Goal: Information Seeking & Learning: Learn about a topic

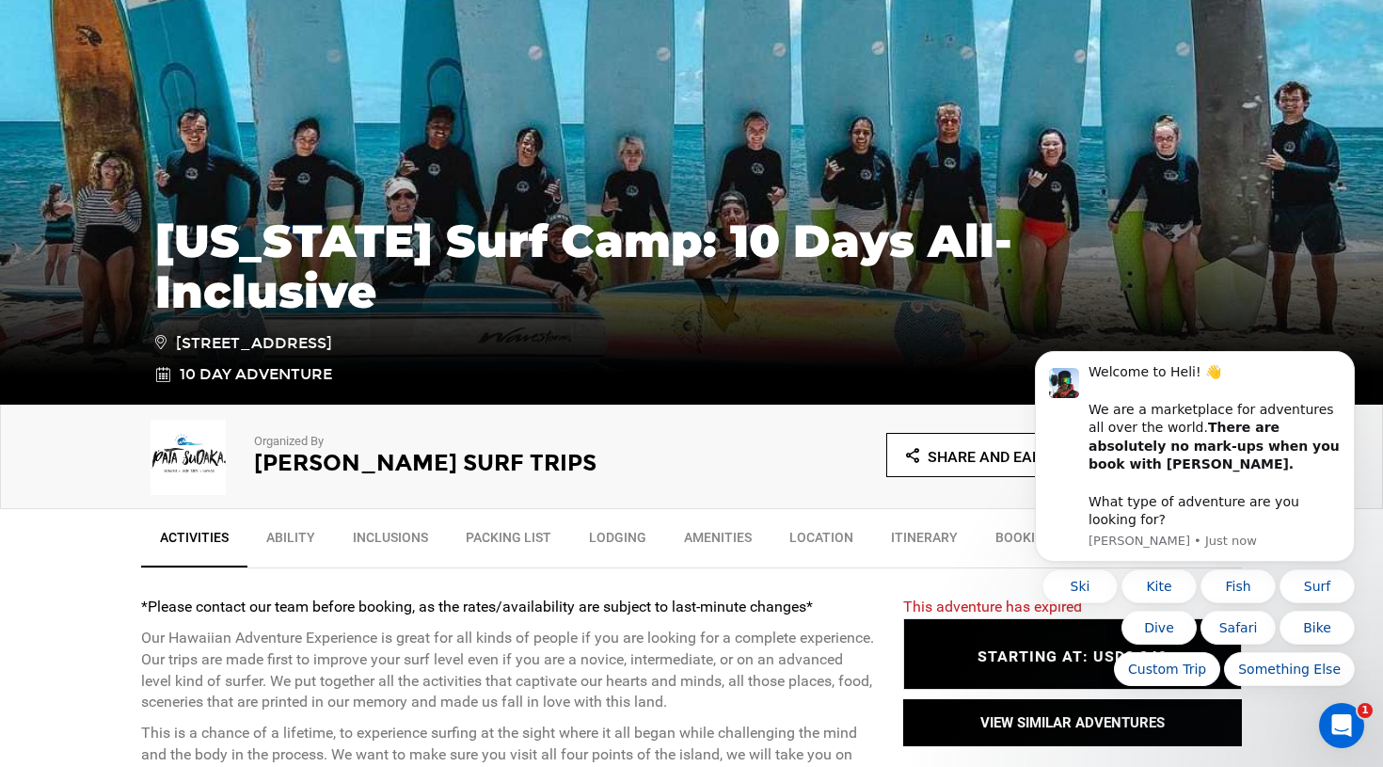
scroll to position [262, 0]
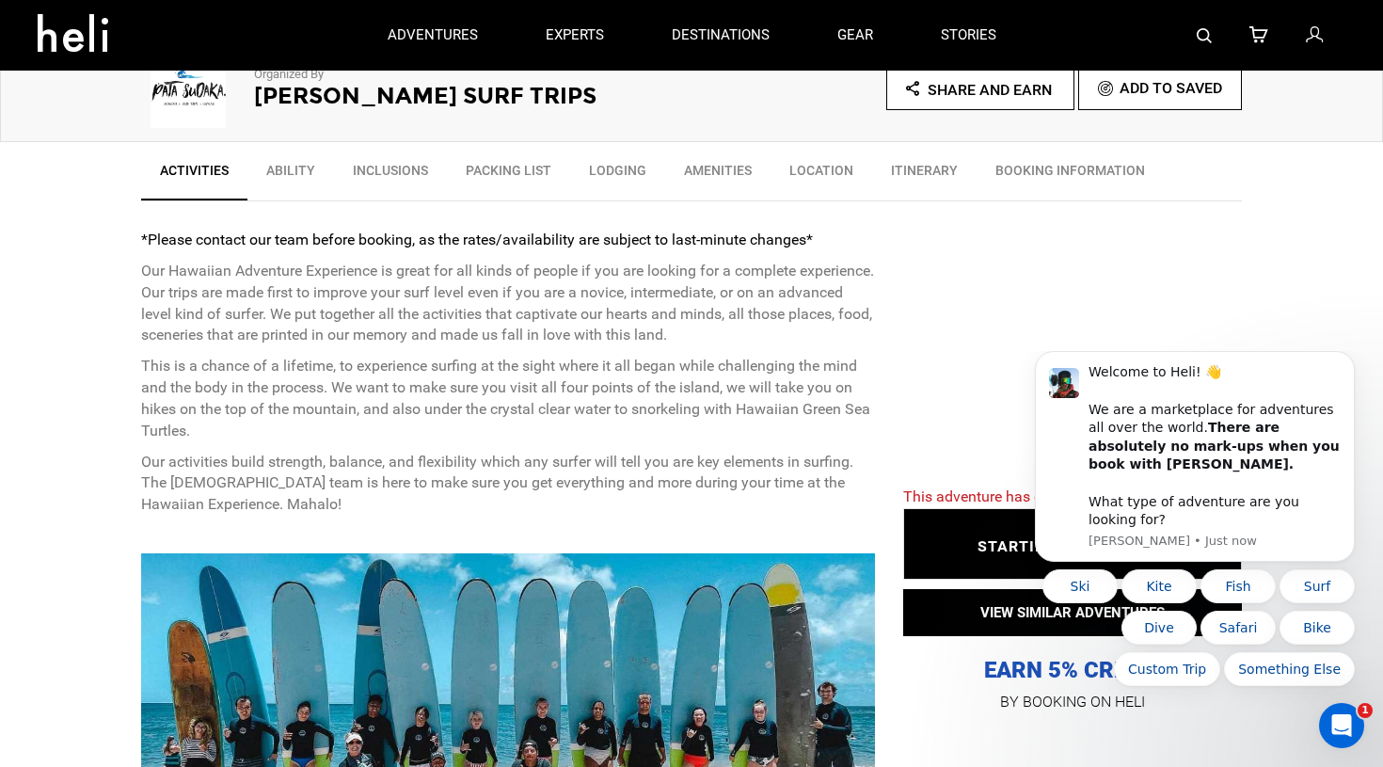
click at [358, 166] on link "Inclusions" at bounding box center [390, 174] width 113 height 47
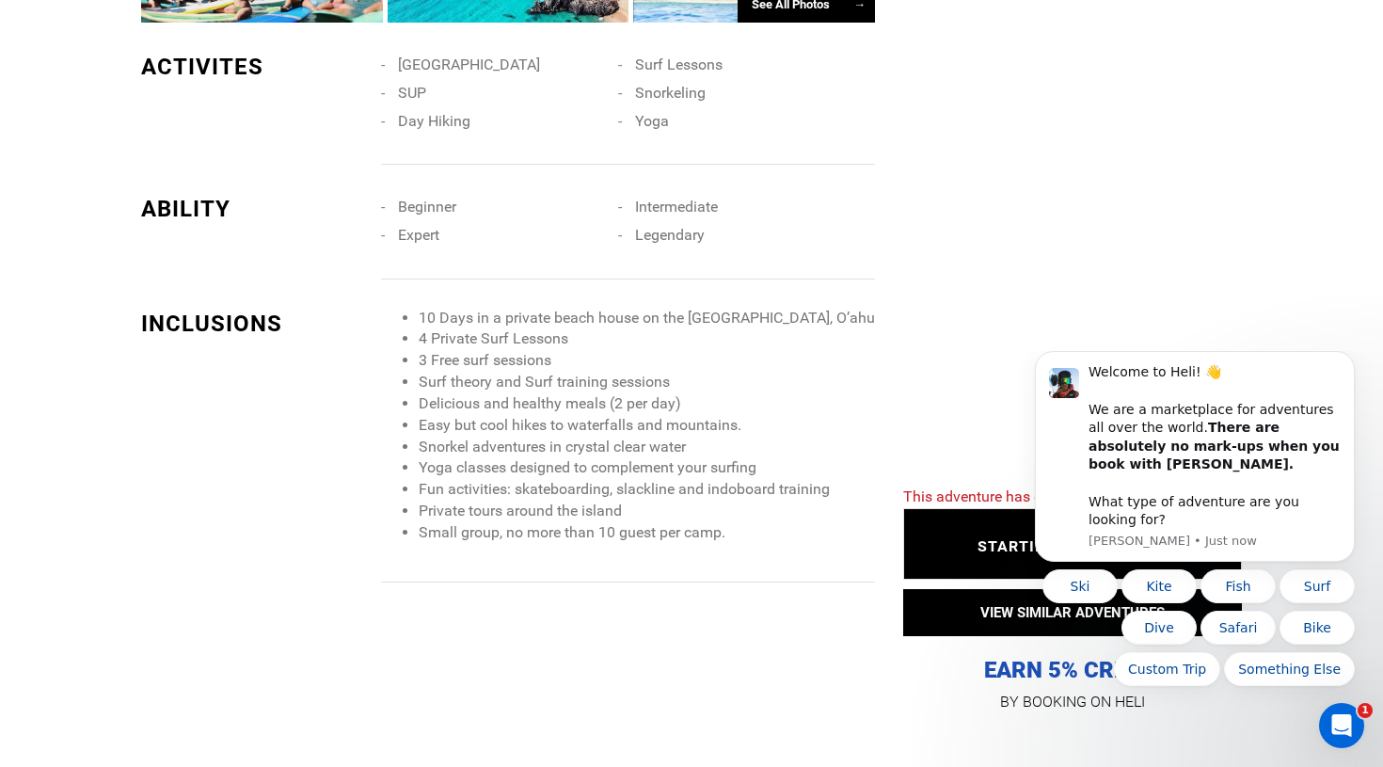
scroll to position [1779, 0]
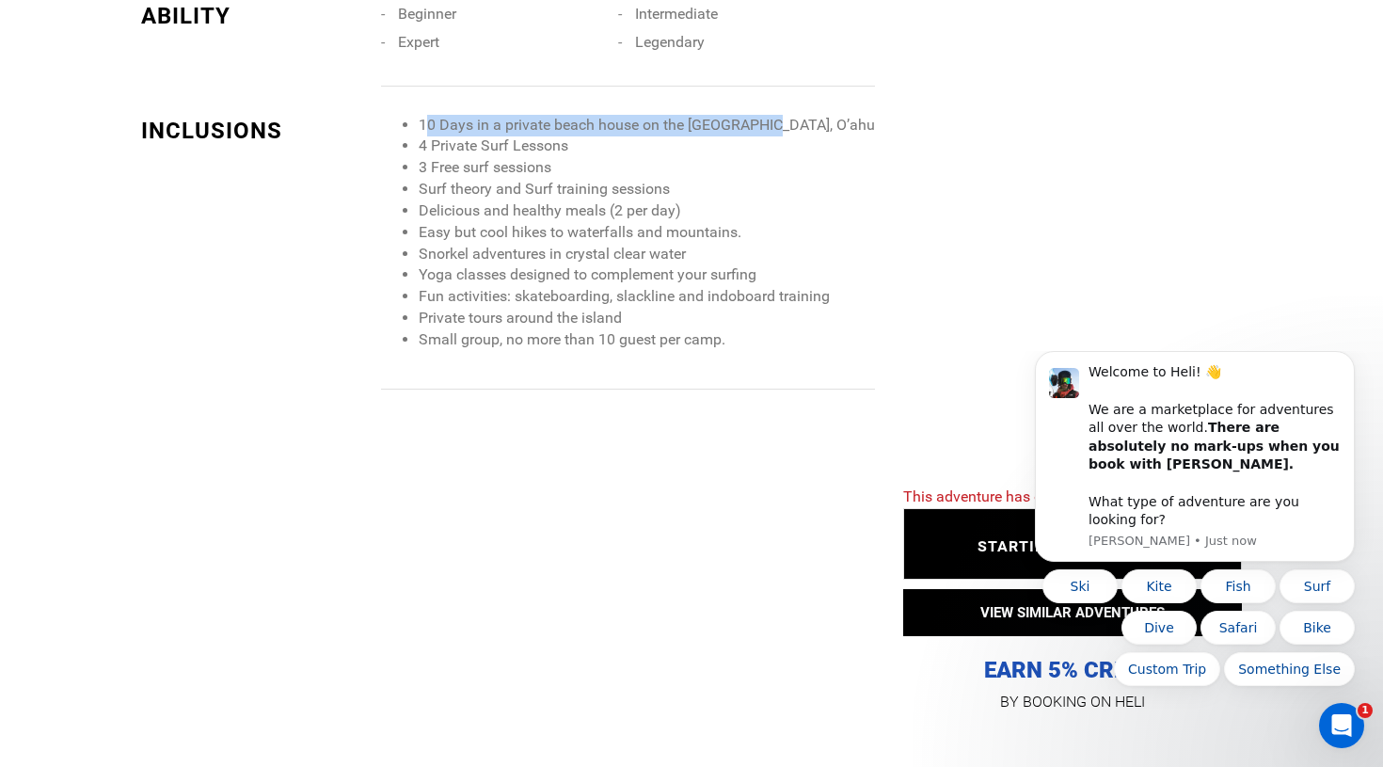
drag, startPoint x: 425, startPoint y: 119, endPoint x: 765, endPoint y: 119, distance: 339.6
click at [765, 119] on li "10 Days in a private beach house on the [GEOGRAPHIC_DATA], O’ahu" at bounding box center [647, 126] width 456 height 22
drag, startPoint x: 439, startPoint y: 124, endPoint x: 612, endPoint y: 124, distance: 173.1
click at [612, 135] on li "4 Private Surf Lessons" at bounding box center [647, 146] width 456 height 22
drag, startPoint x: 421, startPoint y: 151, endPoint x: 625, endPoint y: 151, distance: 203.2
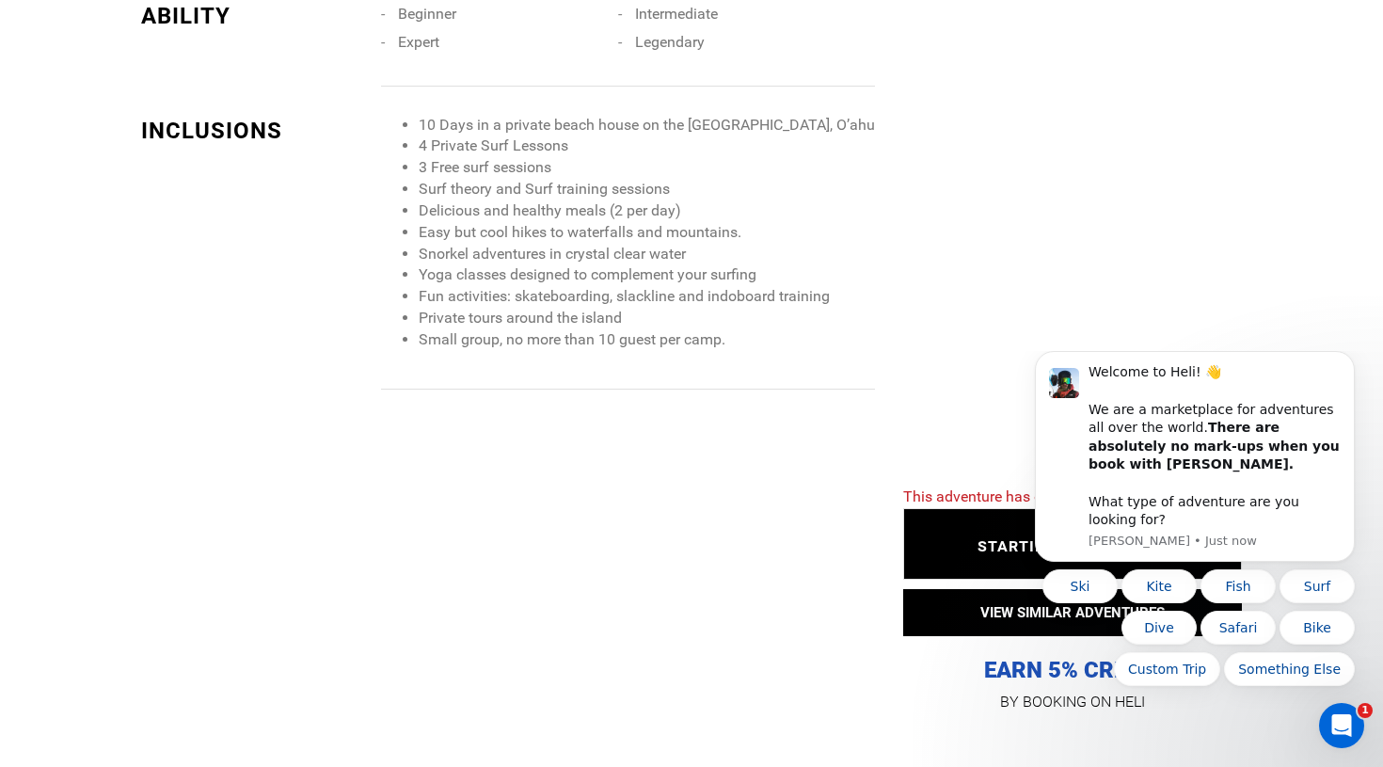
click at [625, 157] on li "3 Free surf sessions" at bounding box center [647, 168] width 456 height 22
drag, startPoint x: 423, startPoint y: 177, endPoint x: 663, endPoint y: 170, distance: 240.0
click at [664, 179] on li "Surf theory and Surf training sessions" at bounding box center [647, 190] width 456 height 22
drag, startPoint x: 474, startPoint y: 191, endPoint x: 705, endPoint y: 191, distance: 230.5
click at [705, 200] on li "Delicious and healthy meals (2 per day)" at bounding box center [647, 211] width 456 height 22
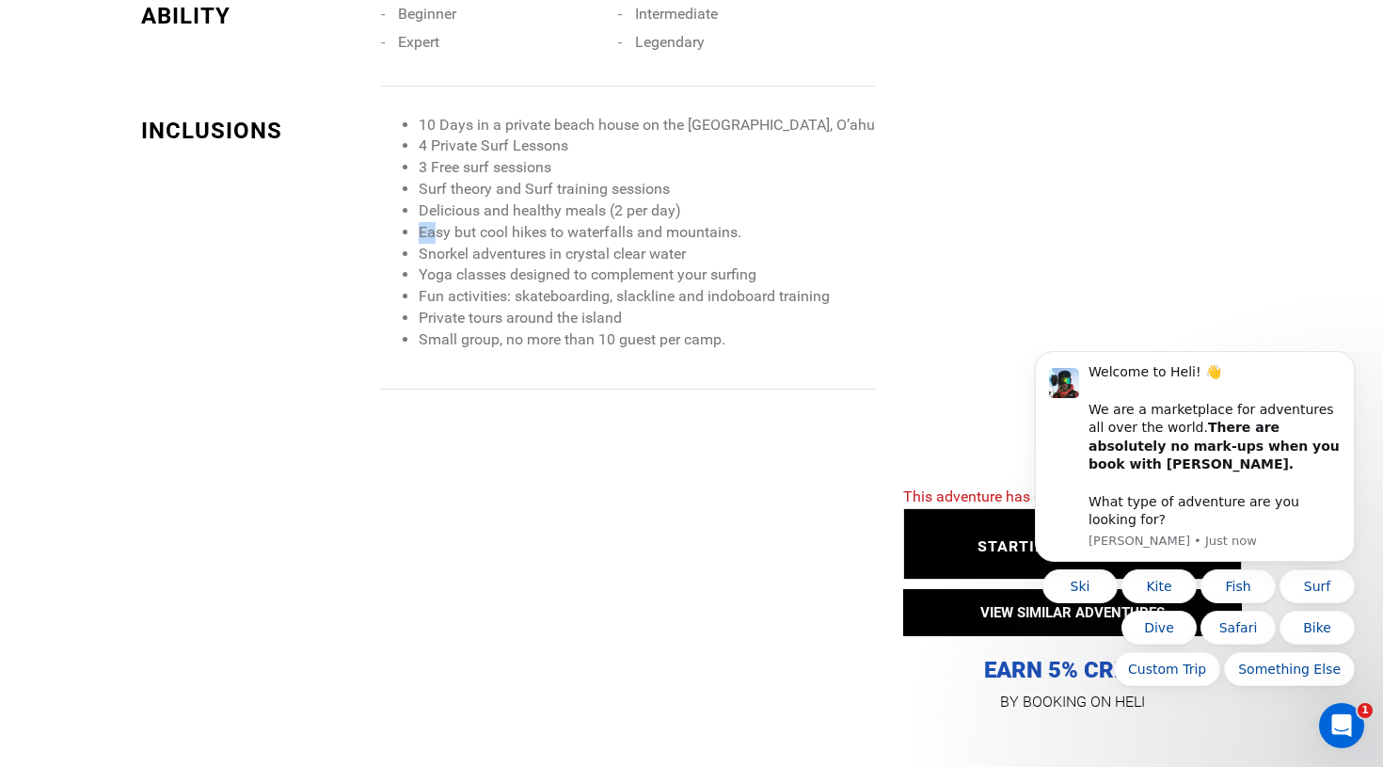
drag, startPoint x: 437, startPoint y: 208, endPoint x: 680, endPoint y: 207, distance: 242.7
click at [680, 222] on li "Easy but cool hikes to waterfalls and mountains." at bounding box center [647, 233] width 456 height 22
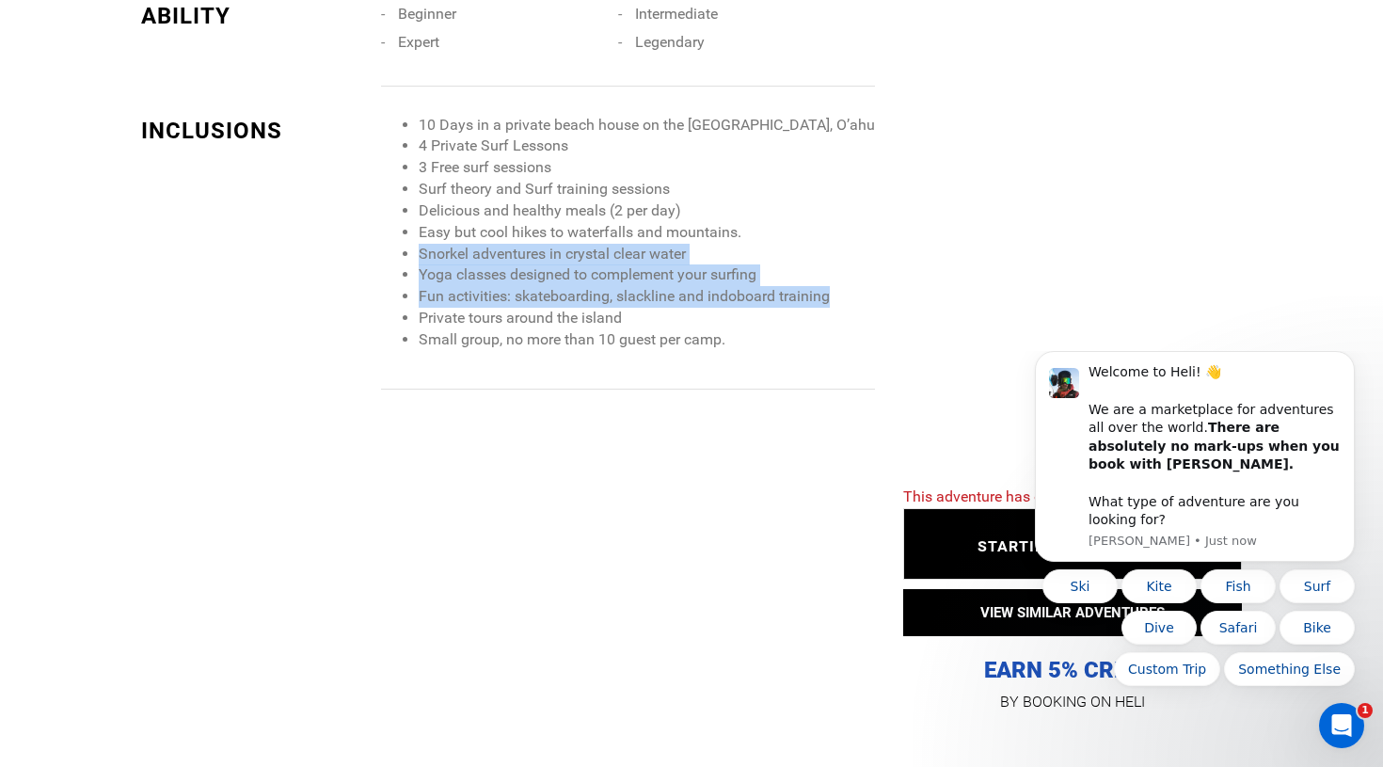
drag, startPoint x: 438, startPoint y: 227, endPoint x: 652, endPoint y: 290, distance: 222.7
click at [652, 289] on ul "10 Days in a private beach house on the [GEOGRAPHIC_DATA], O’ahu 4 Private Surf…" at bounding box center [628, 233] width 494 height 236
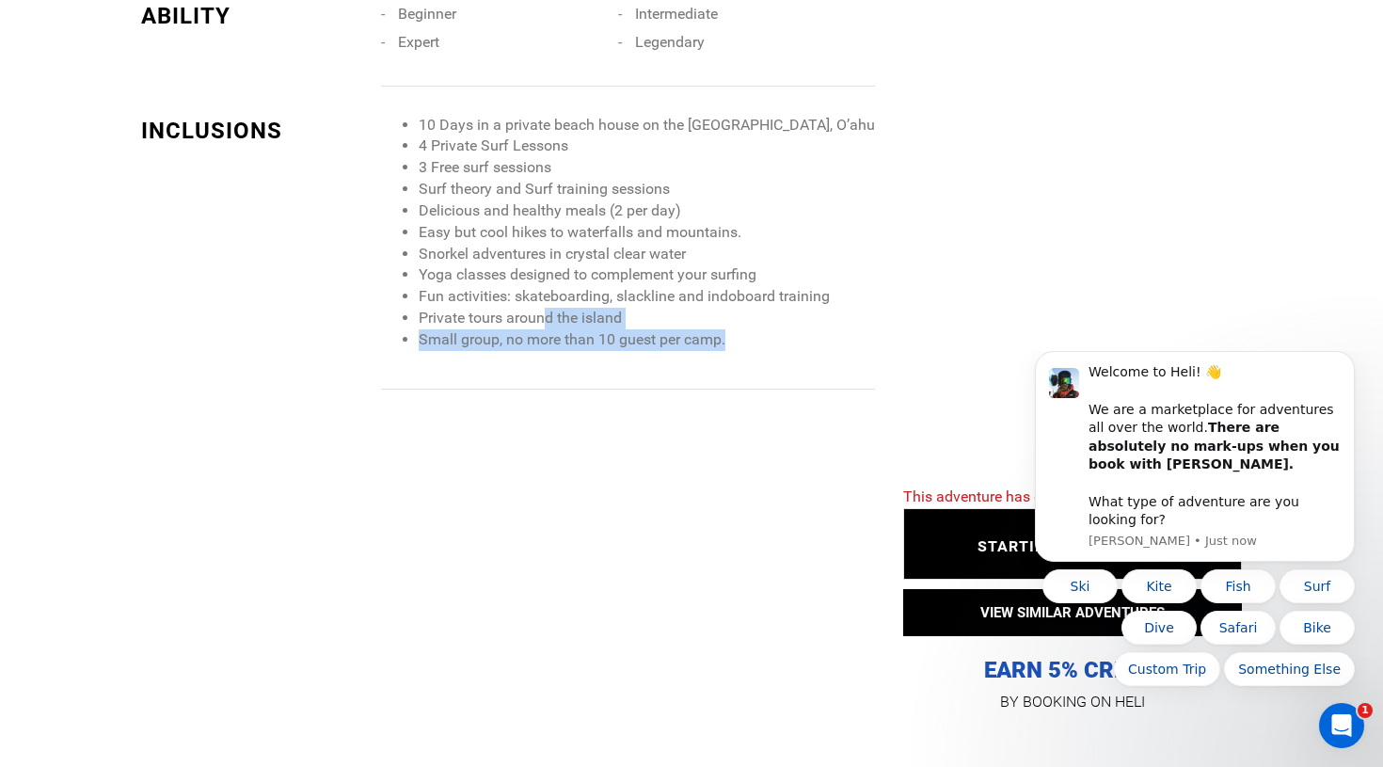
drag, startPoint x: 556, startPoint y: 308, endPoint x: 762, endPoint y: 324, distance: 206.6
click at [762, 324] on ul "10 Days in a private beach house on the [GEOGRAPHIC_DATA], O’ahu 4 Private Surf…" at bounding box center [628, 233] width 494 height 236
click at [762, 329] on li "Small group, no more than 10 guest per camp." at bounding box center [647, 340] width 456 height 22
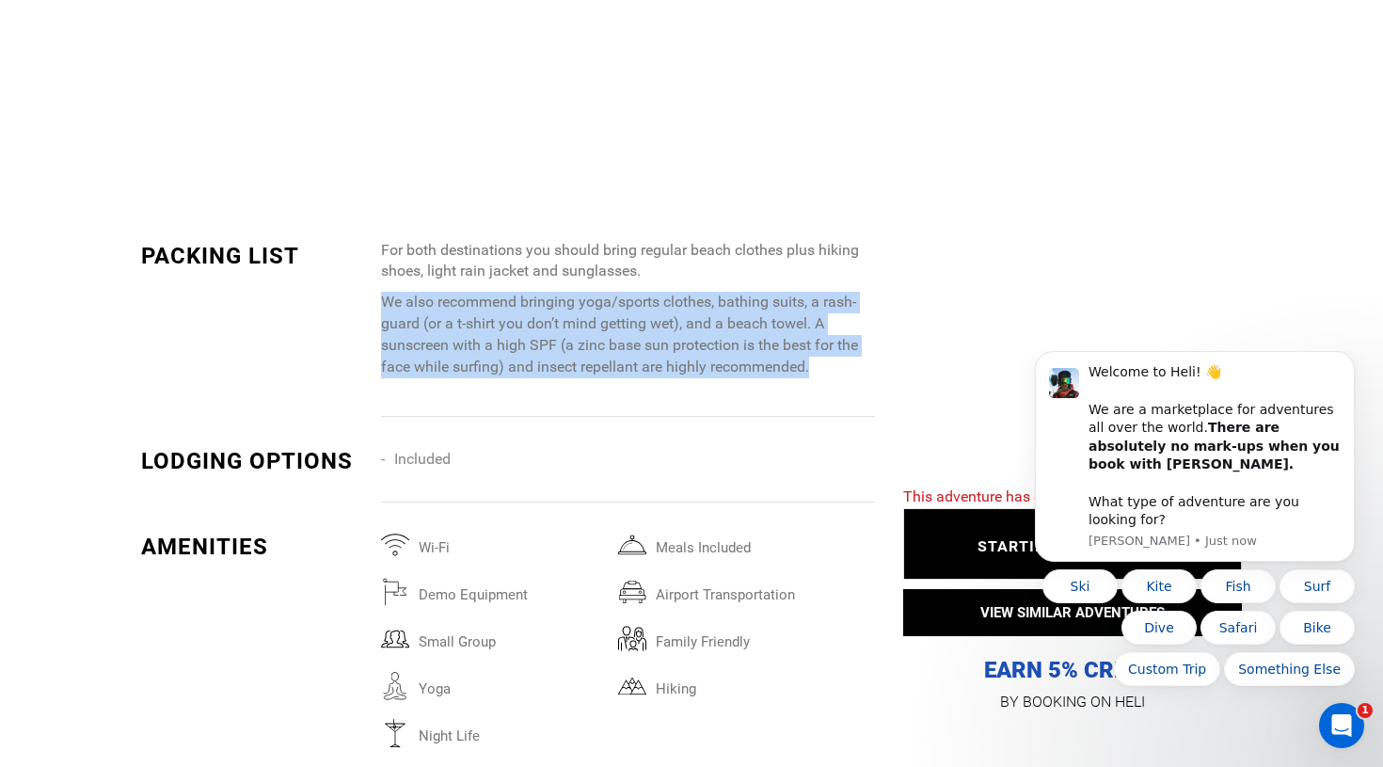
drag, startPoint x: 480, startPoint y: 276, endPoint x: 623, endPoint y: 390, distance: 183.4
click at [617, 381] on div "For both destinations you should bring regular beach clothes plus hiking shoes,…" at bounding box center [635, 328] width 508 height 177
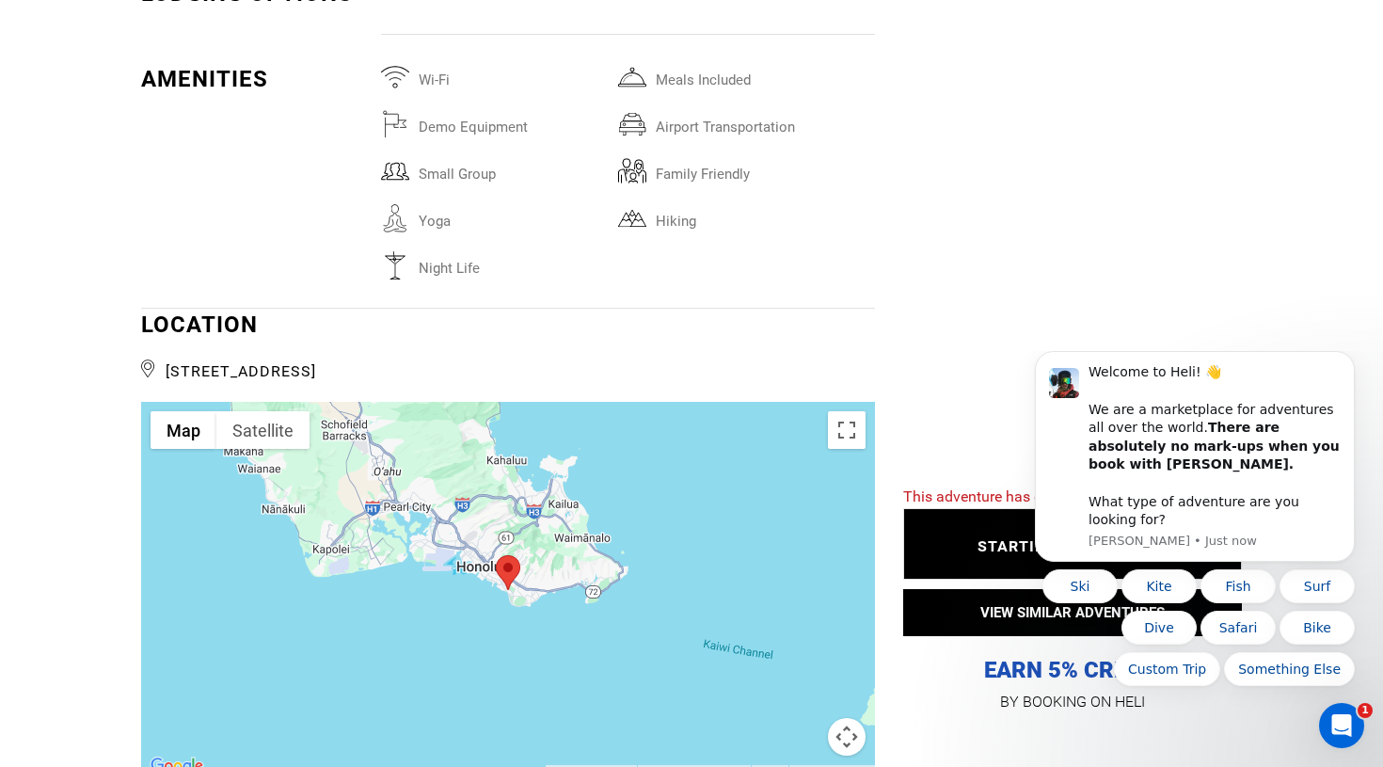
scroll to position [3006, 0]
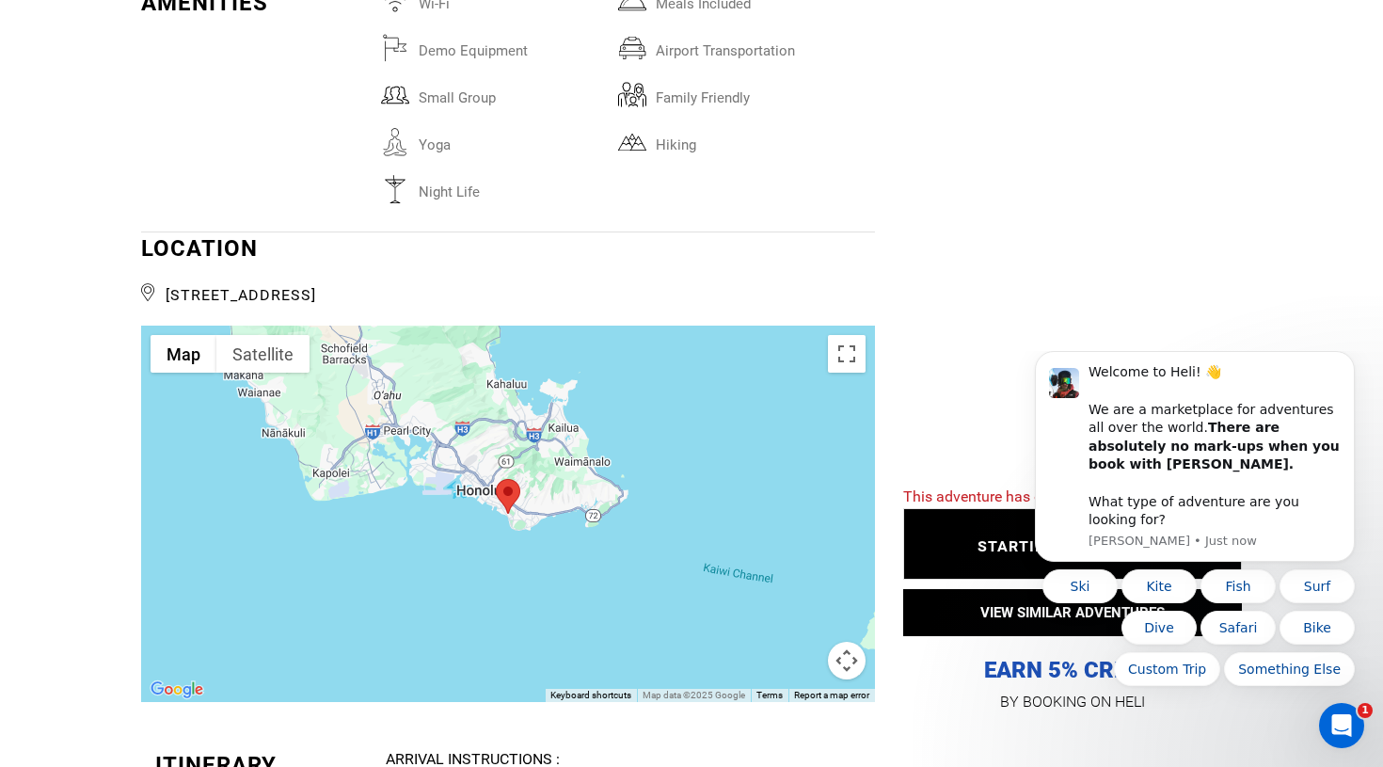
click at [1303, 294] on div "Activities Ability Inclusions Packing List Lodging Amenities Location Itinerary…" at bounding box center [691, 176] width 1383 height 4889
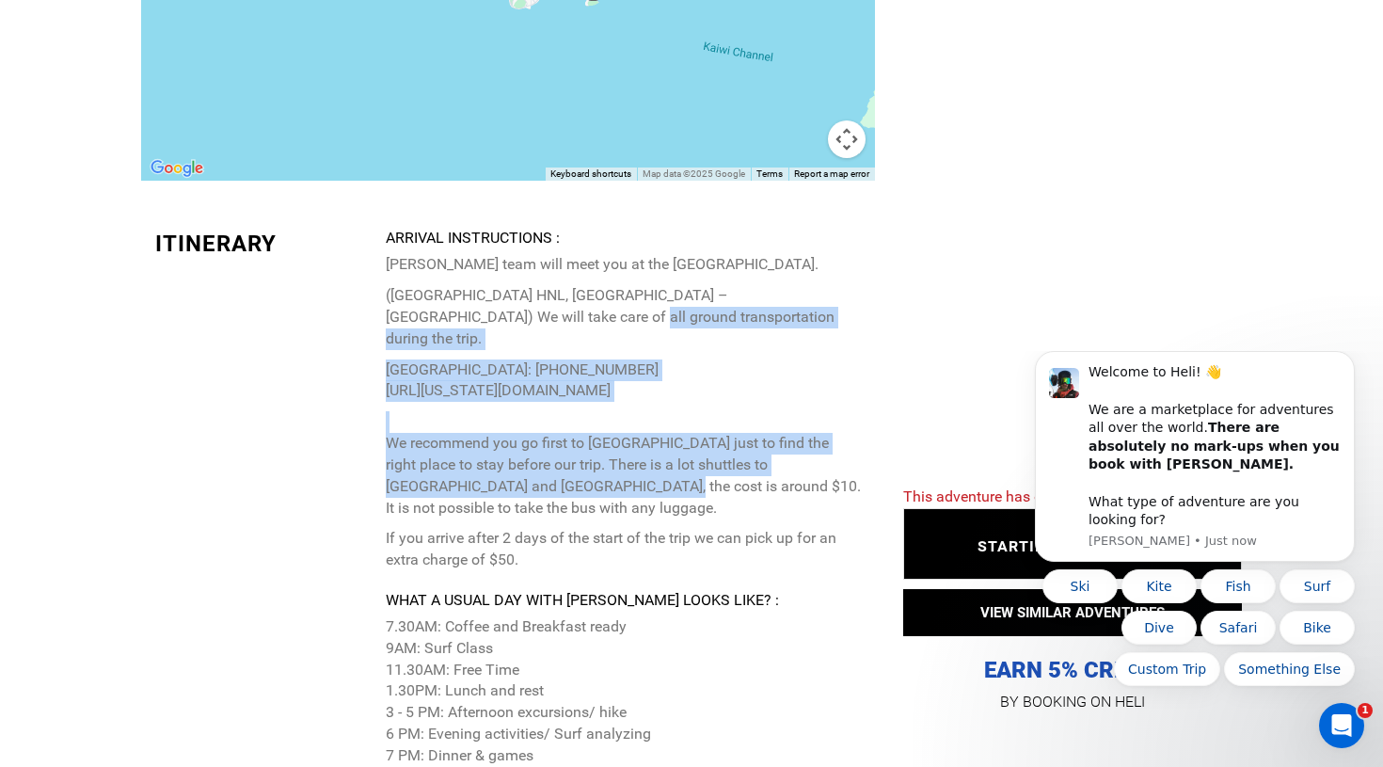
drag, startPoint x: 470, startPoint y: 303, endPoint x: 526, endPoint y: 511, distance: 215.2
click at [518, 498] on div "Arrival Instructions : [PERSON_NAME] team will meet you at the [GEOGRAPHIC_DATA…" at bounding box center [623, 652] width 475 height 849
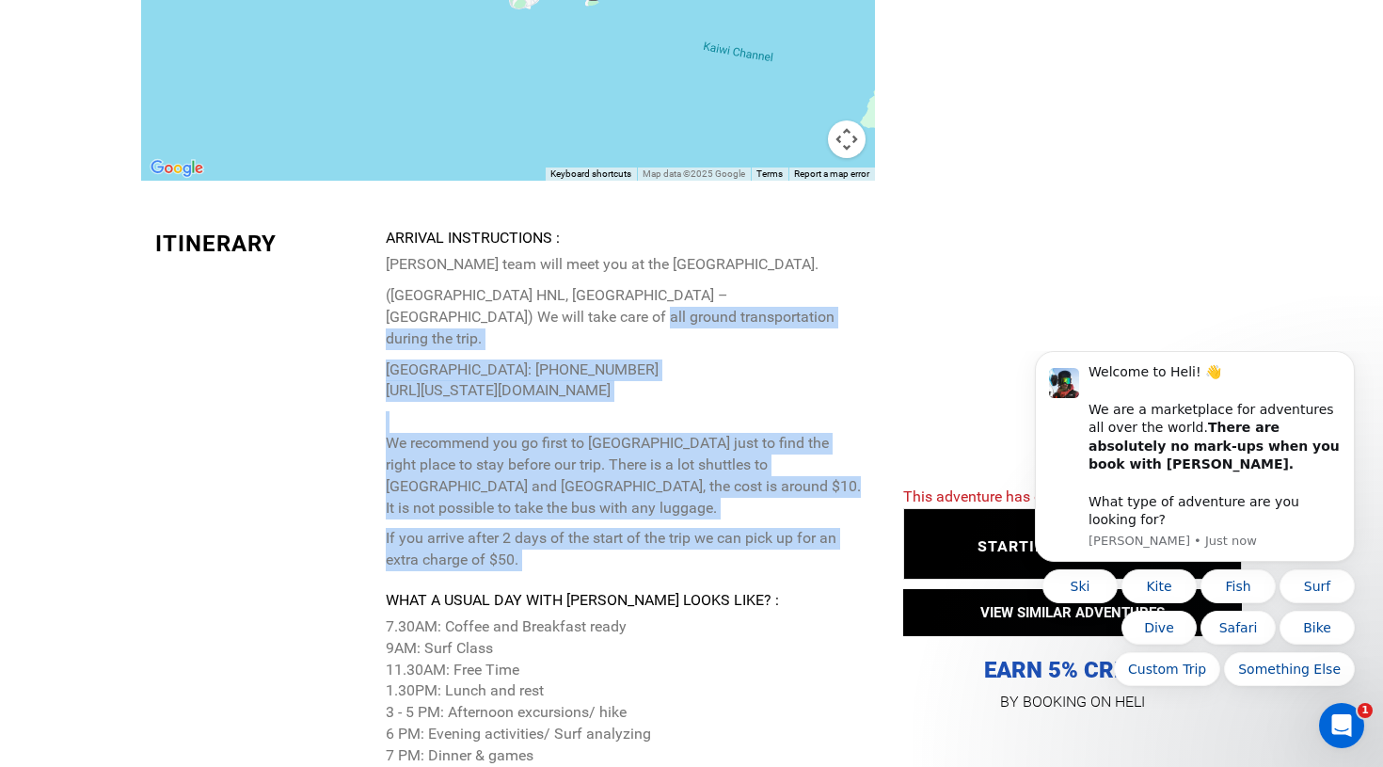
scroll to position [3800, 0]
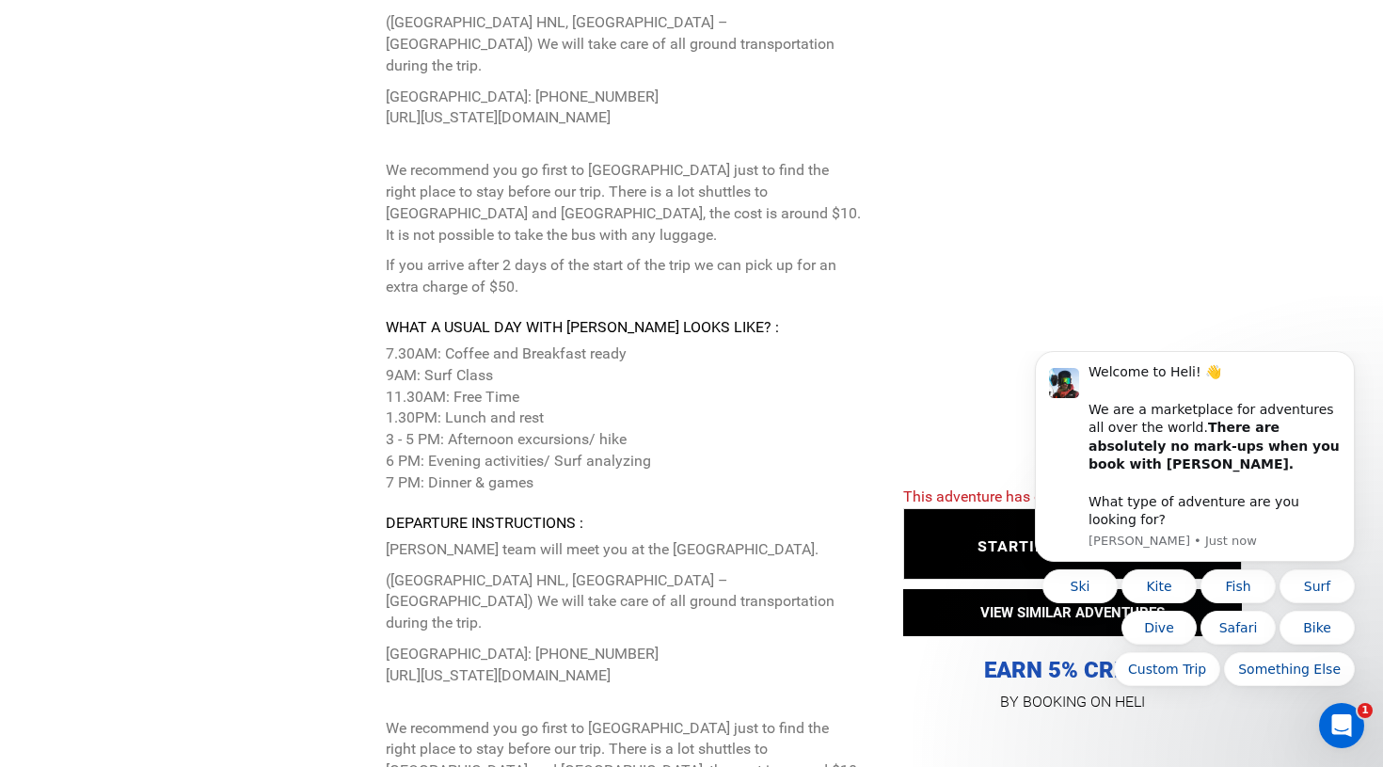
drag, startPoint x: 432, startPoint y: 287, endPoint x: 459, endPoint y: 373, distance: 90.7
click at [433, 343] on p "7.30AM: Coffee and Breakfast ready 9AM: Surf Class 11.30AM: Free Time 1.30PM: L…" at bounding box center [623, 418] width 475 height 151
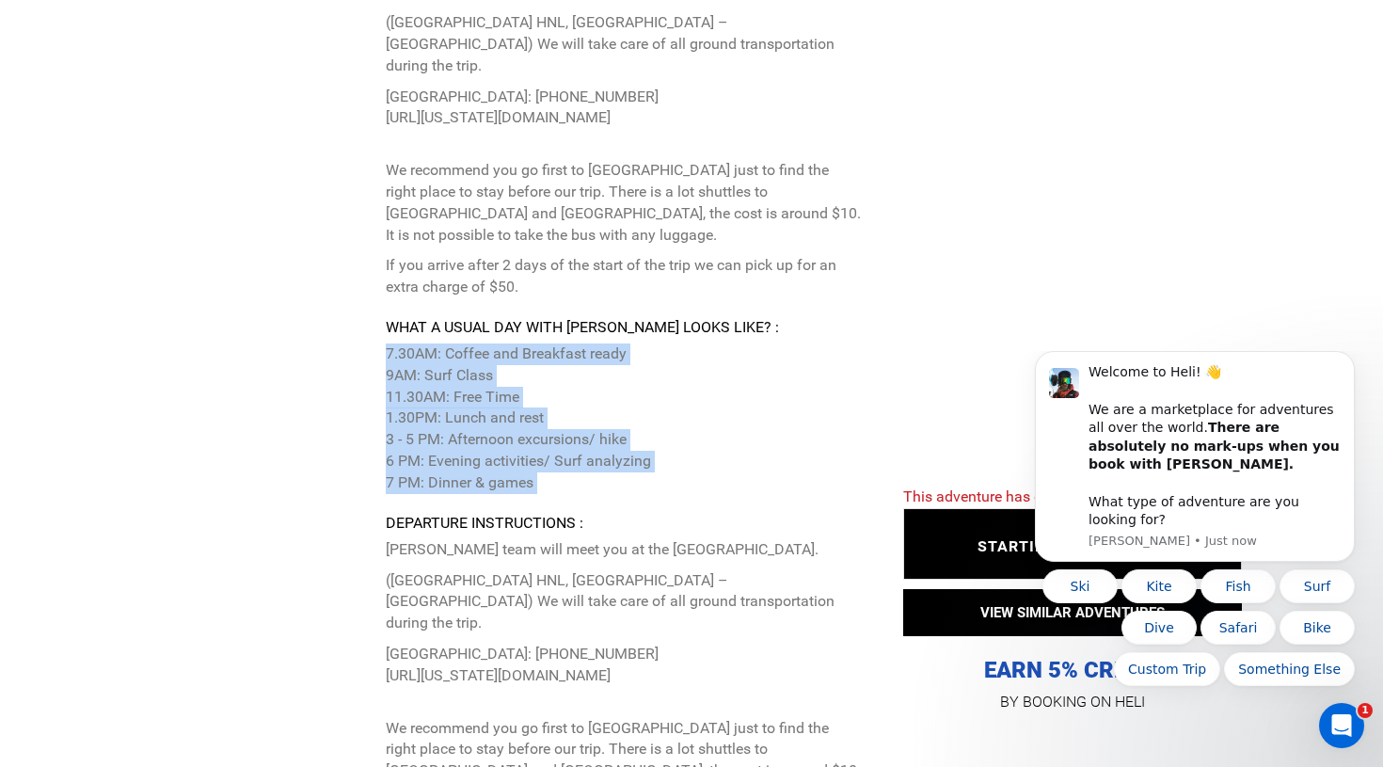
drag, startPoint x: 373, startPoint y: 274, endPoint x: 626, endPoint y: 422, distance: 292.7
click at [626, 422] on div "Itinerary Arrival Instructions : [PERSON_NAME] team will meet you at the intern…" at bounding box center [508, 391] width 734 height 873
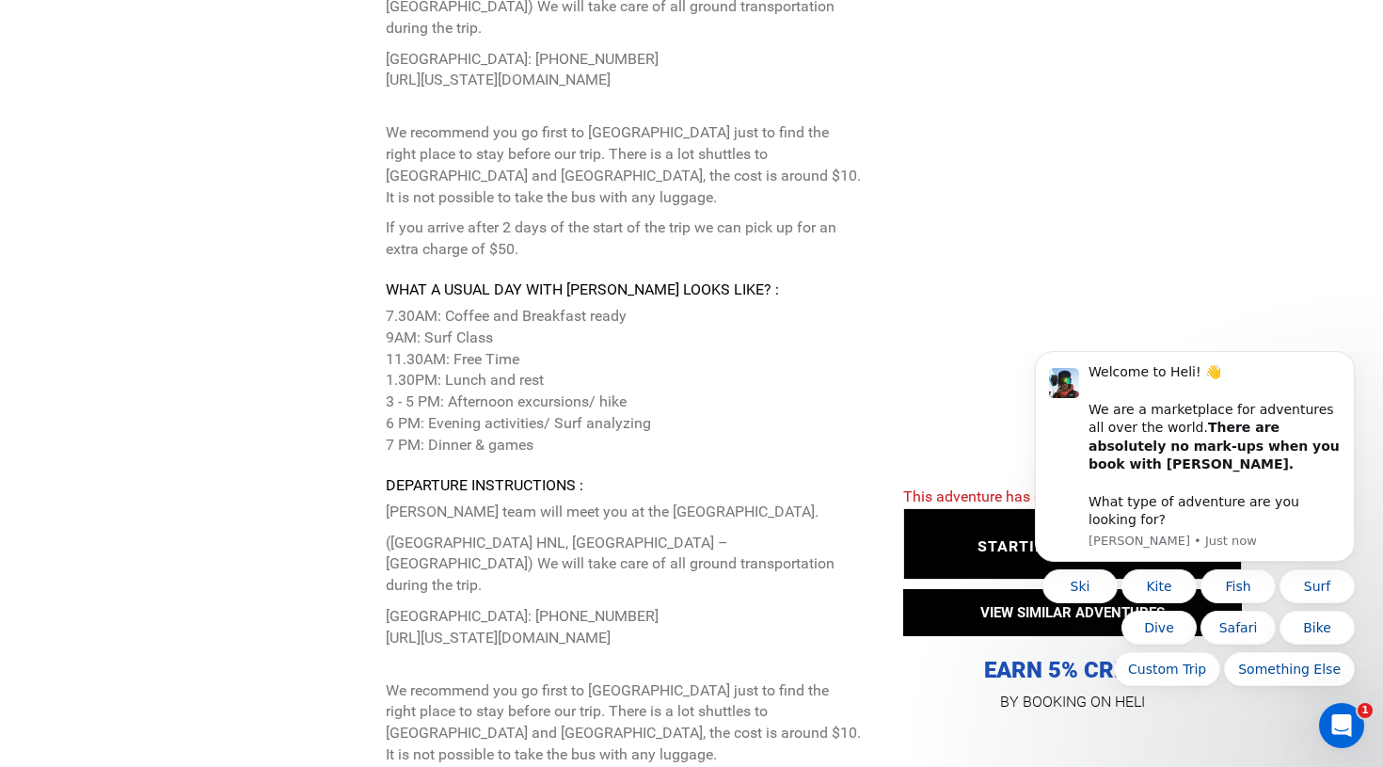
click at [551, 501] on p "[PERSON_NAME] team will meet you at the [GEOGRAPHIC_DATA]." at bounding box center [623, 512] width 475 height 22
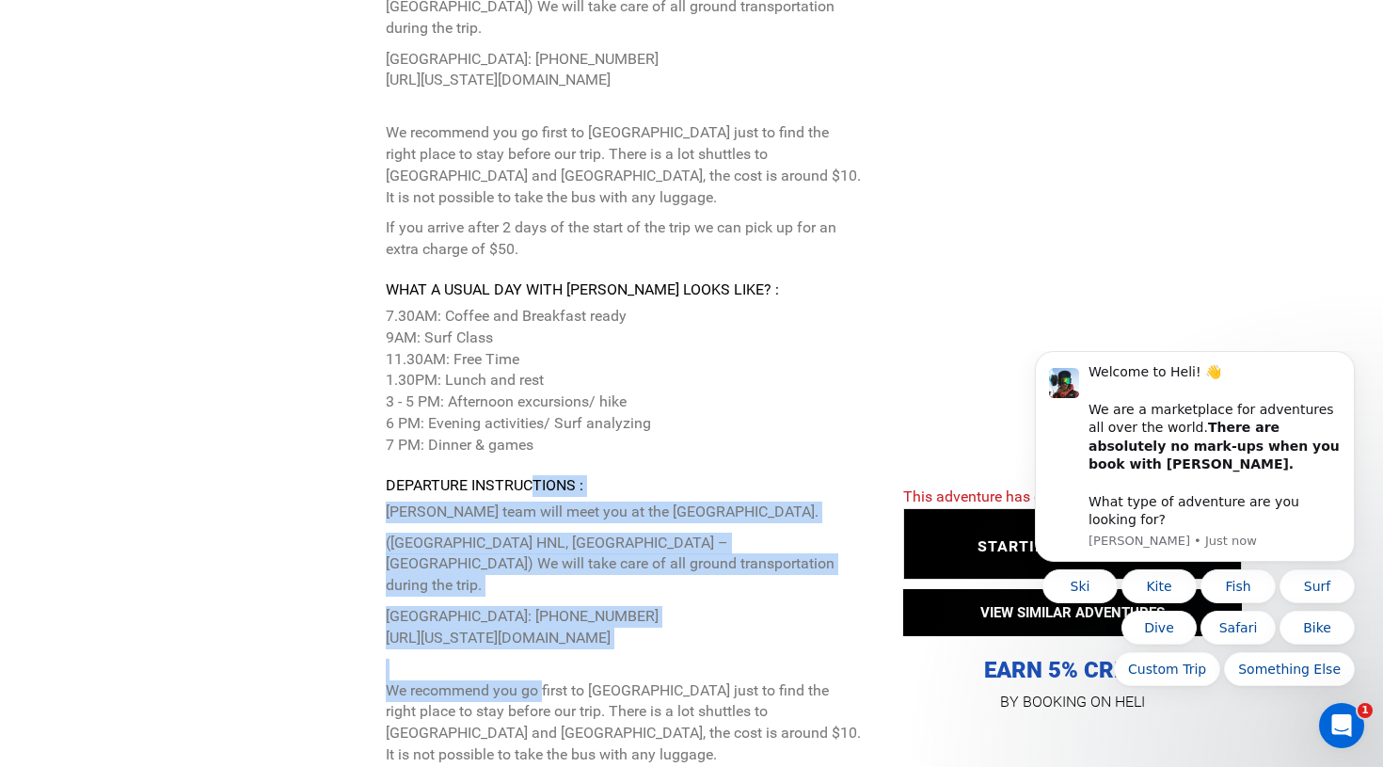
drag, startPoint x: 537, startPoint y: 400, endPoint x: 541, endPoint y: 588, distance: 188.2
click at [540, 585] on div "Departure Instructions : [PERSON_NAME] team will meet you at the [GEOGRAPHIC_DA…" at bounding box center [623, 620] width 475 height 291
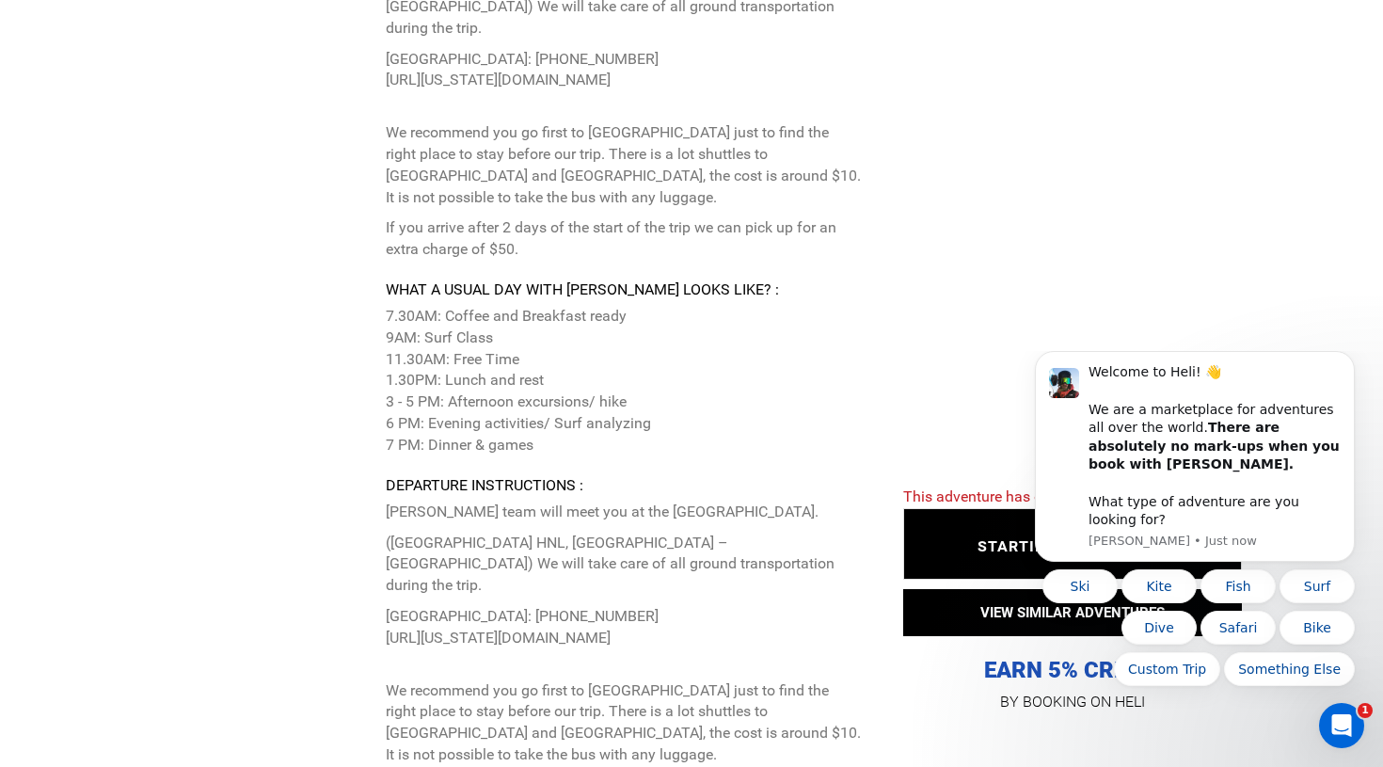
click at [541, 659] on p "We recommend you go first to [GEOGRAPHIC_DATA] just to find the right place to …" at bounding box center [623, 712] width 475 height 107
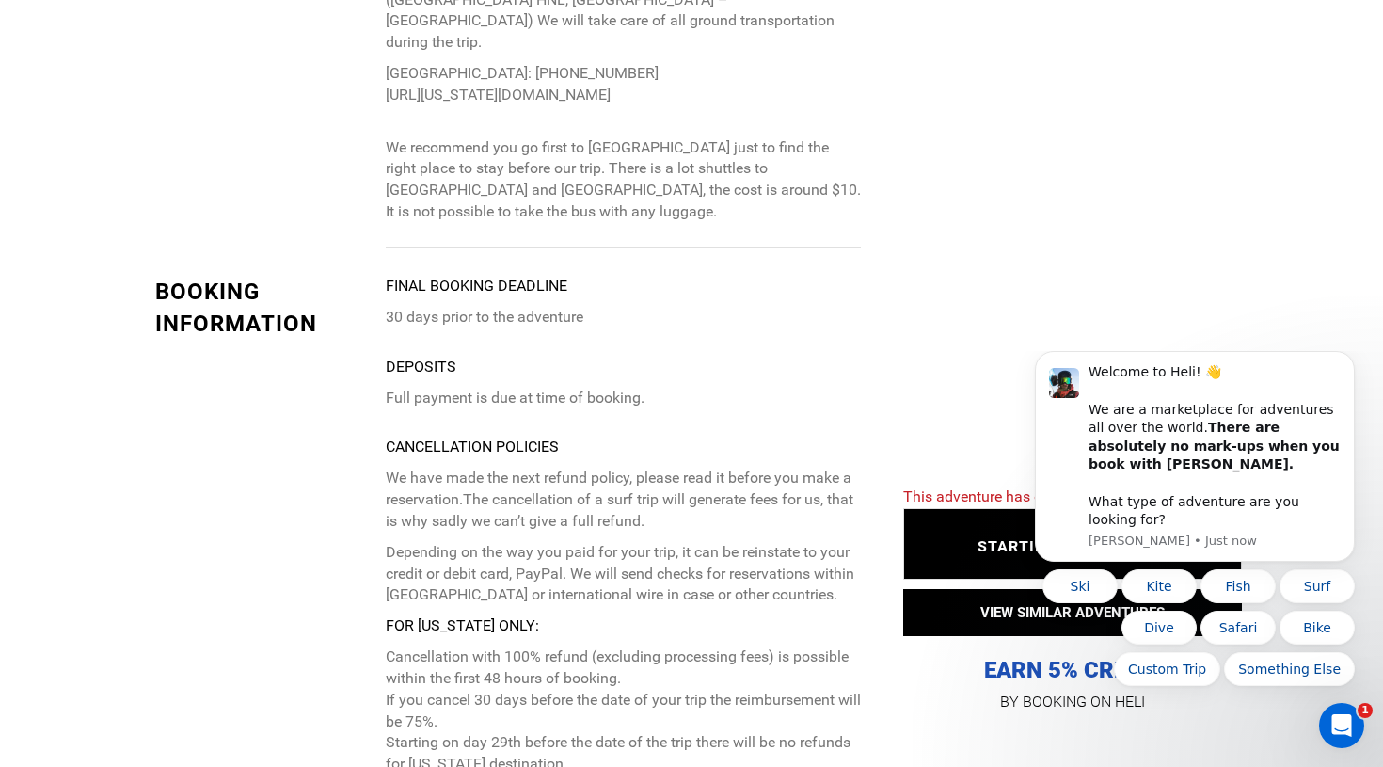
drag, startPoint x: 495, startPoint y: 337, endPoint x: 495, endPoint y: 539, distance: 202.3
click at [495, 468] on p "We have made the next refund policy, please read it before you make a reservati…" at bounding box center [623, 722] width 475 height 508
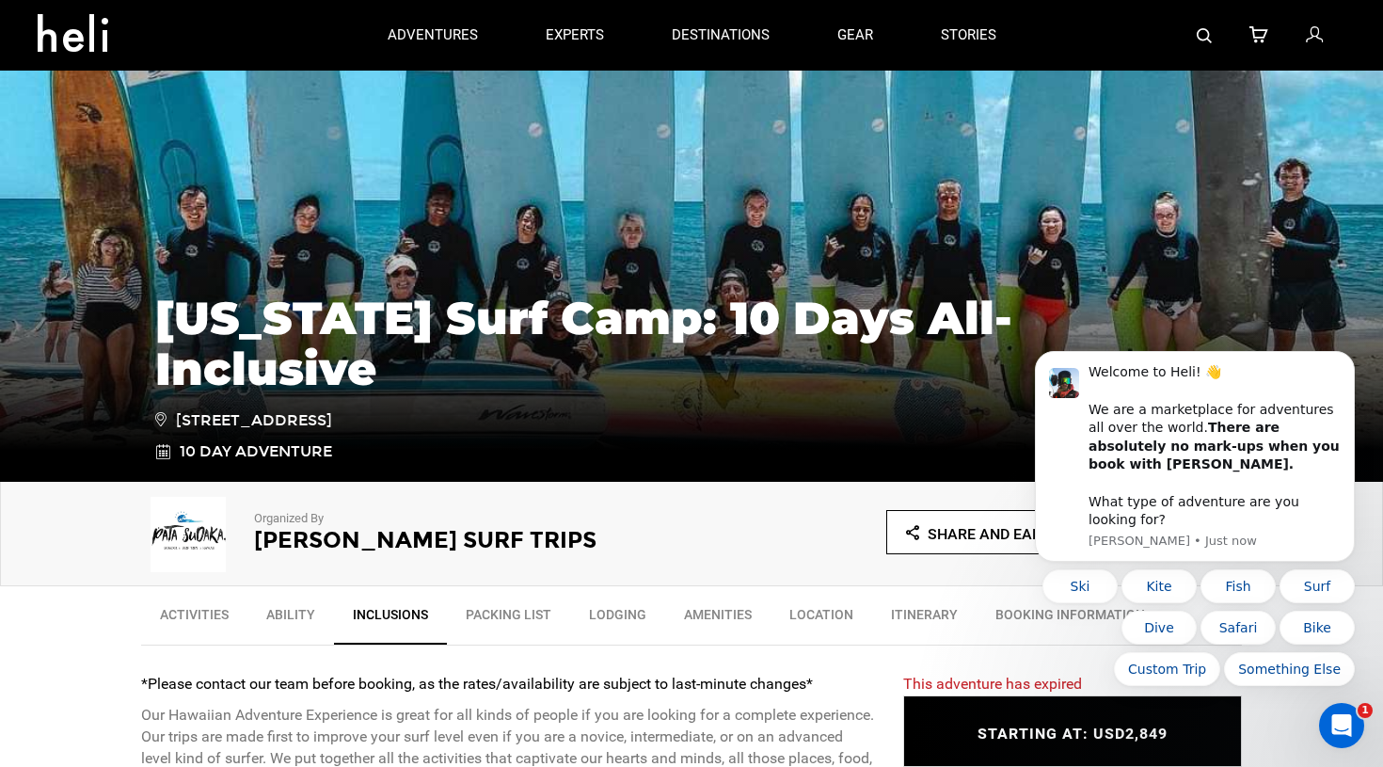
scroll to position [471, 0]
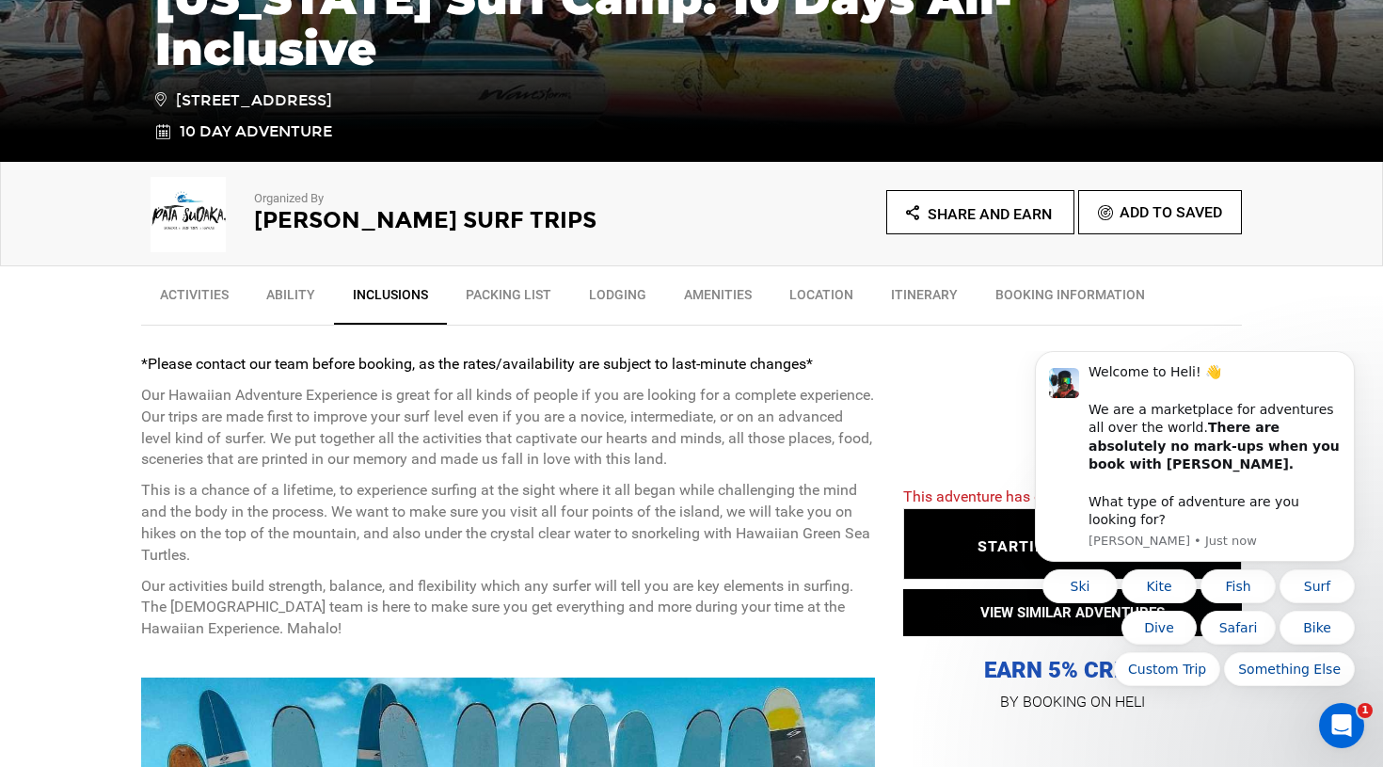
click at [512, 289] on link "Packing List" at bounding box center [508, 299] width 123 height 47
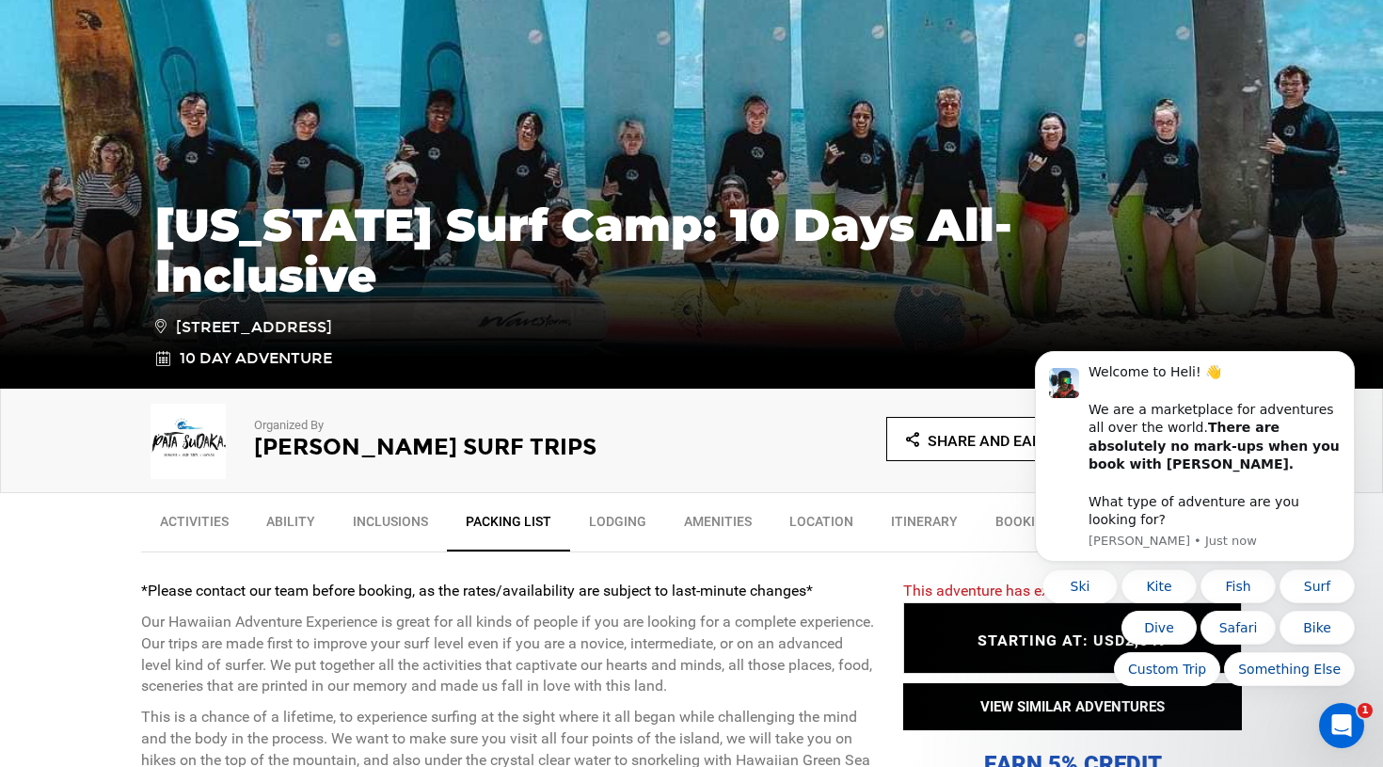
scroll to position [404, 0]
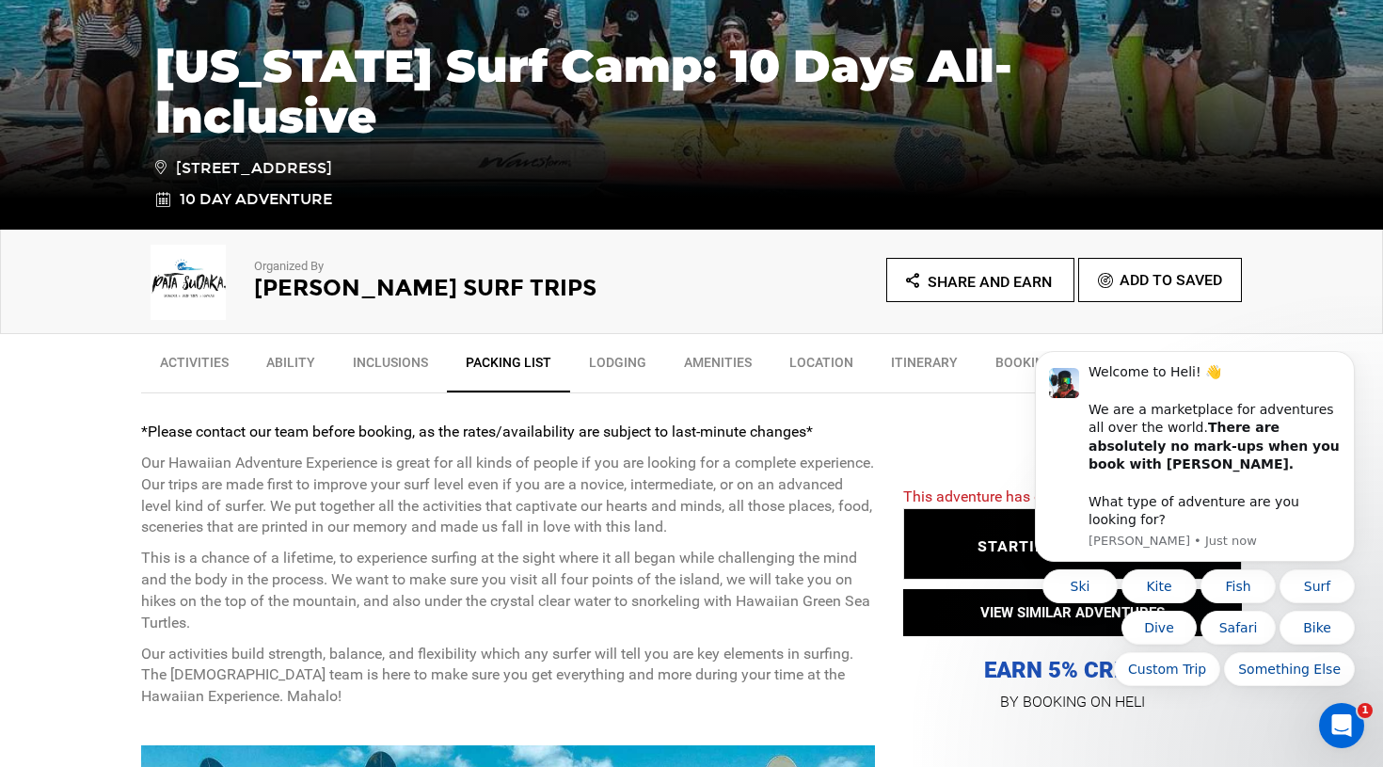
click at [636, 357] on link "Lodging" at bounding box center [617, 366] width 95 height 47
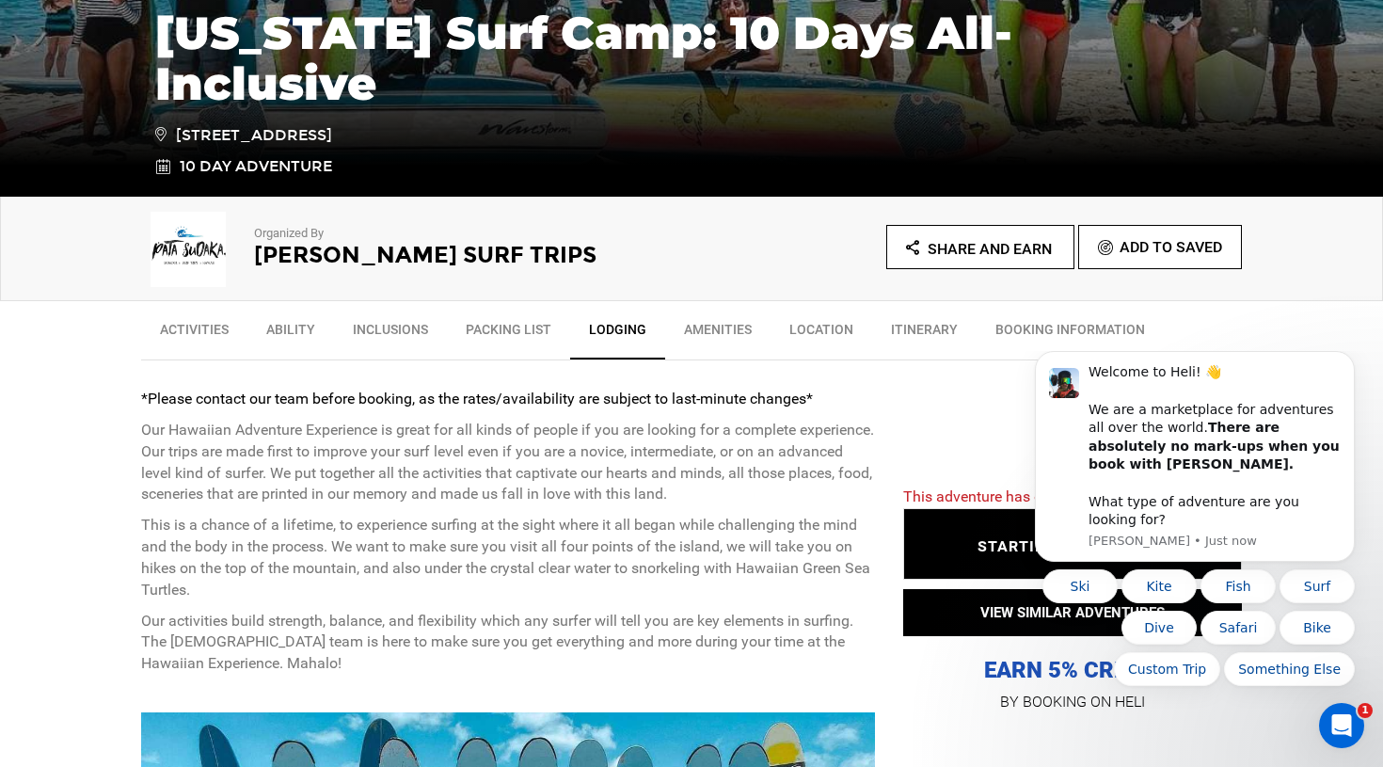
scroll to position [506, 0]
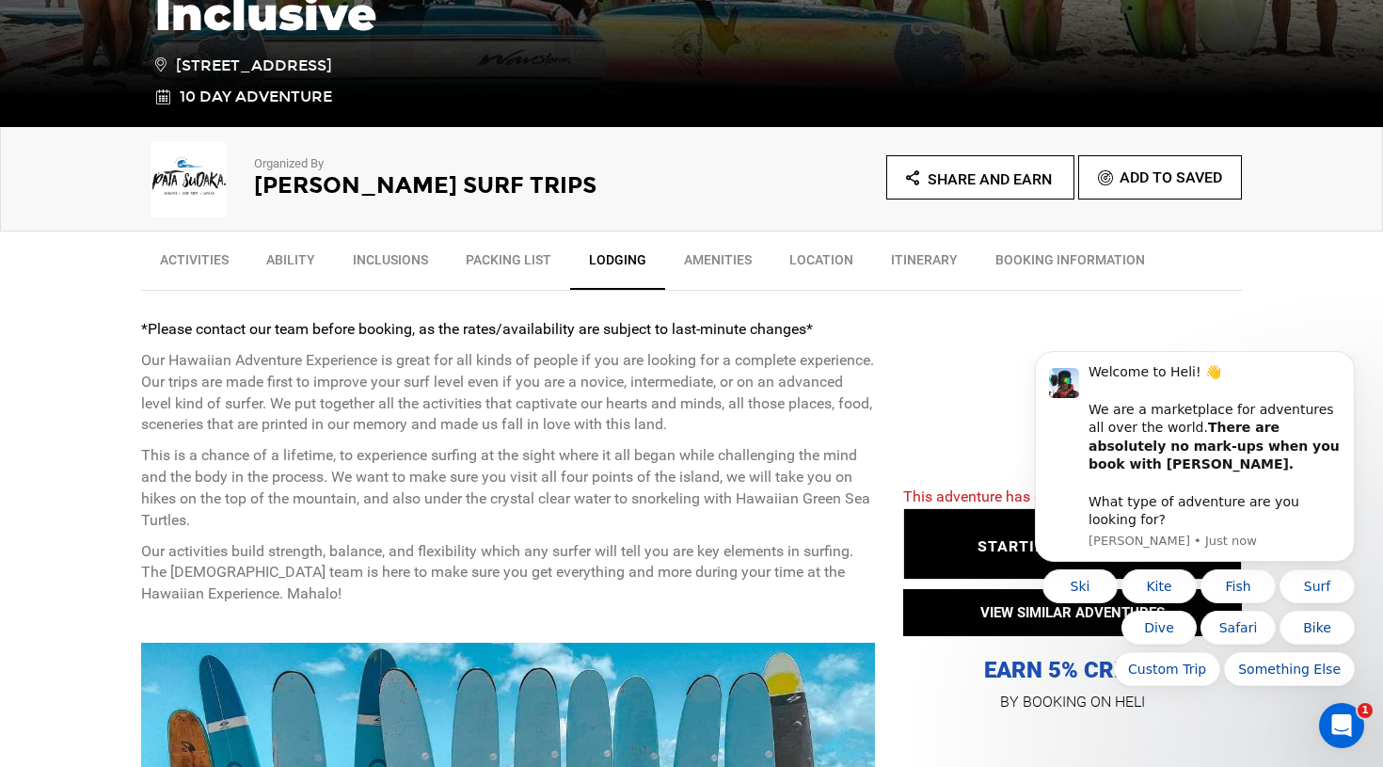
click at [210, 267] on link "Activities" at bounding box center [194, 264] width 106 height 47
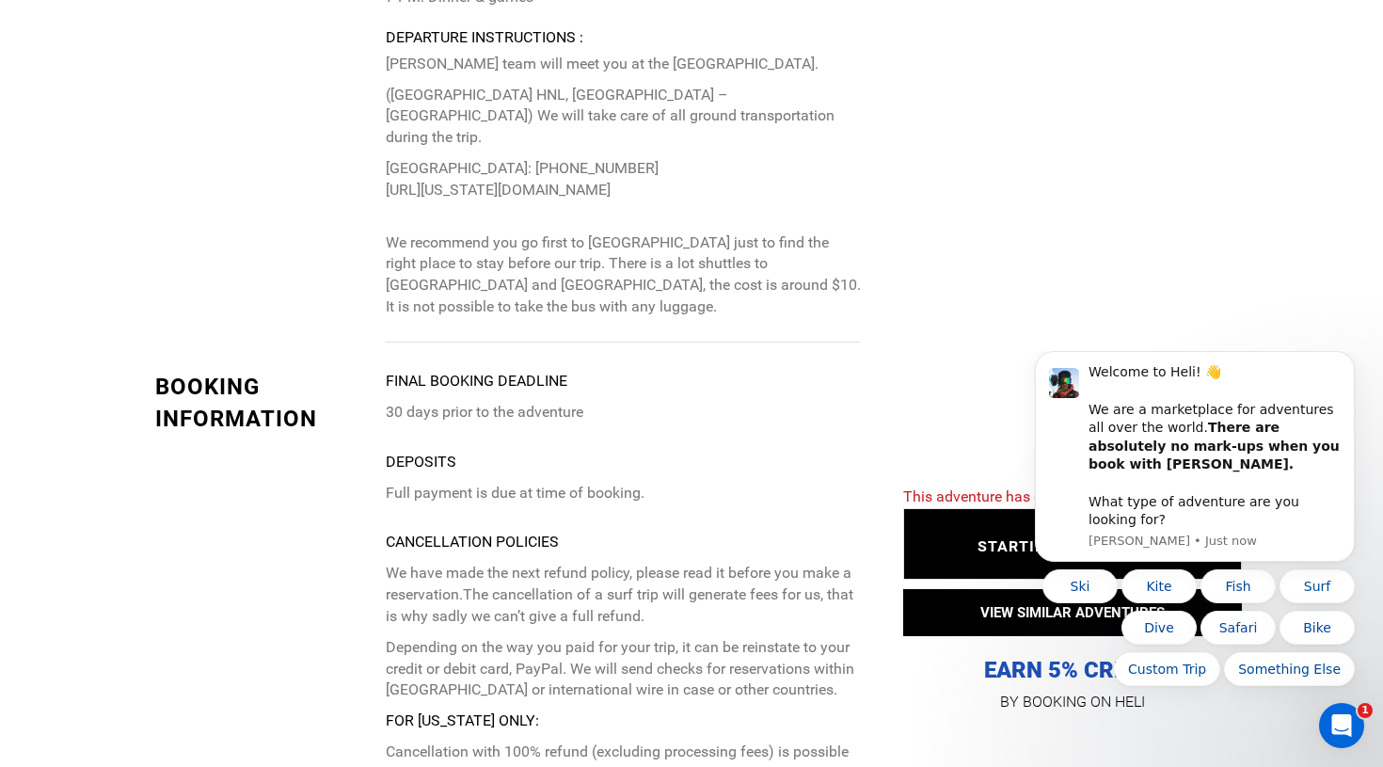
scroll to position [4334, 0]
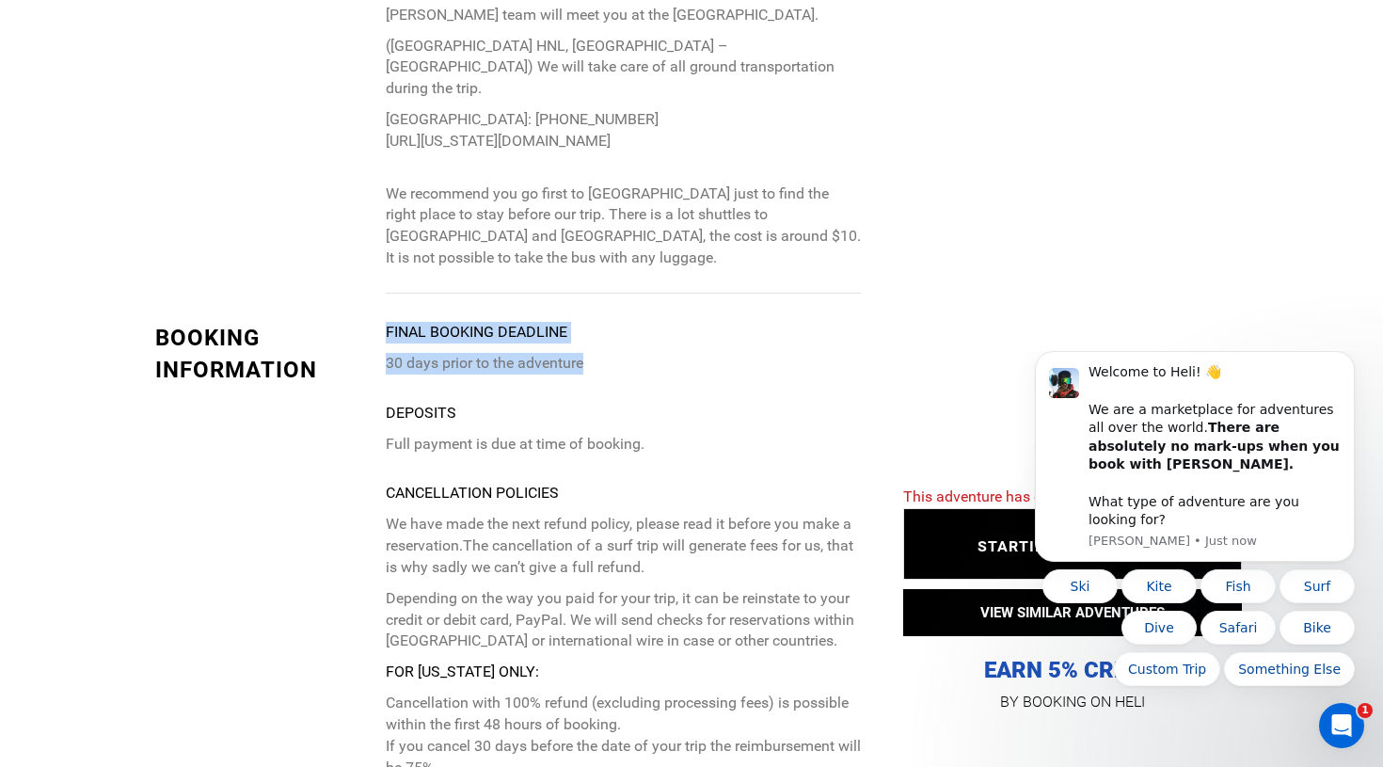
drag, startPoint x: 362, startPoint y: 218, endPoint x: 638, endPoint y: 218, distance: 275.6
click at [643, 353] on p "30 days prior to the adventure" at bounding box center [623, 364] width 475 height 22
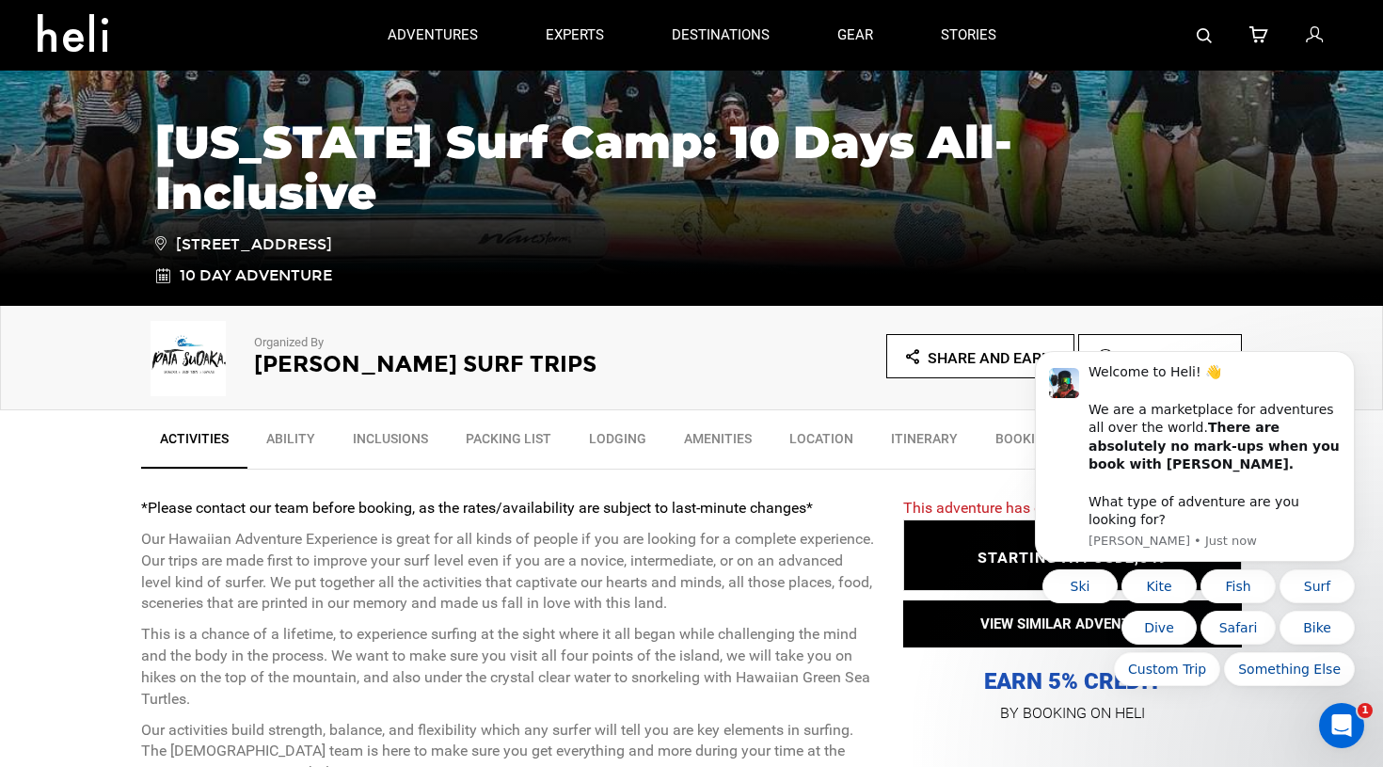
scroll to position [562, 0]
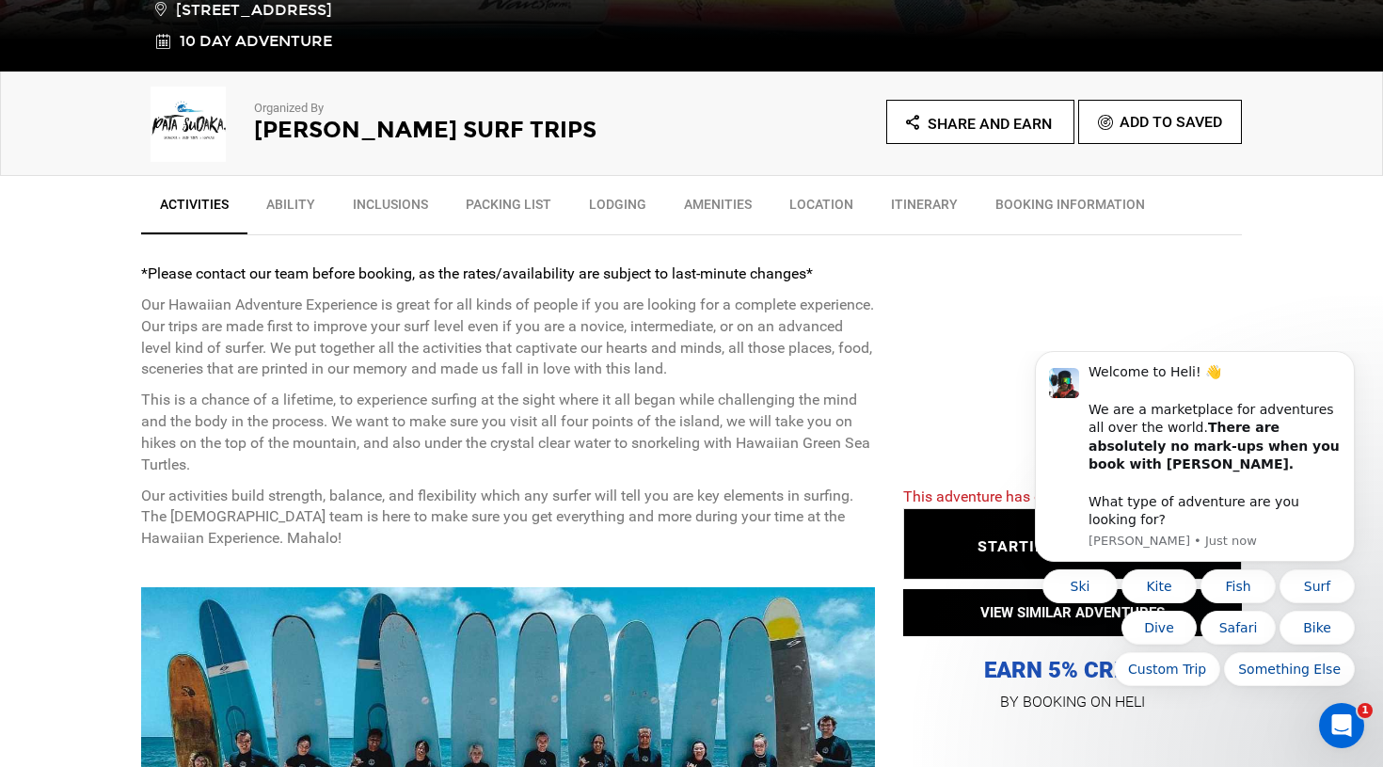
click at [384, 201] on link "Inclusions" at bounding box center [390, 208] width 113 height 47
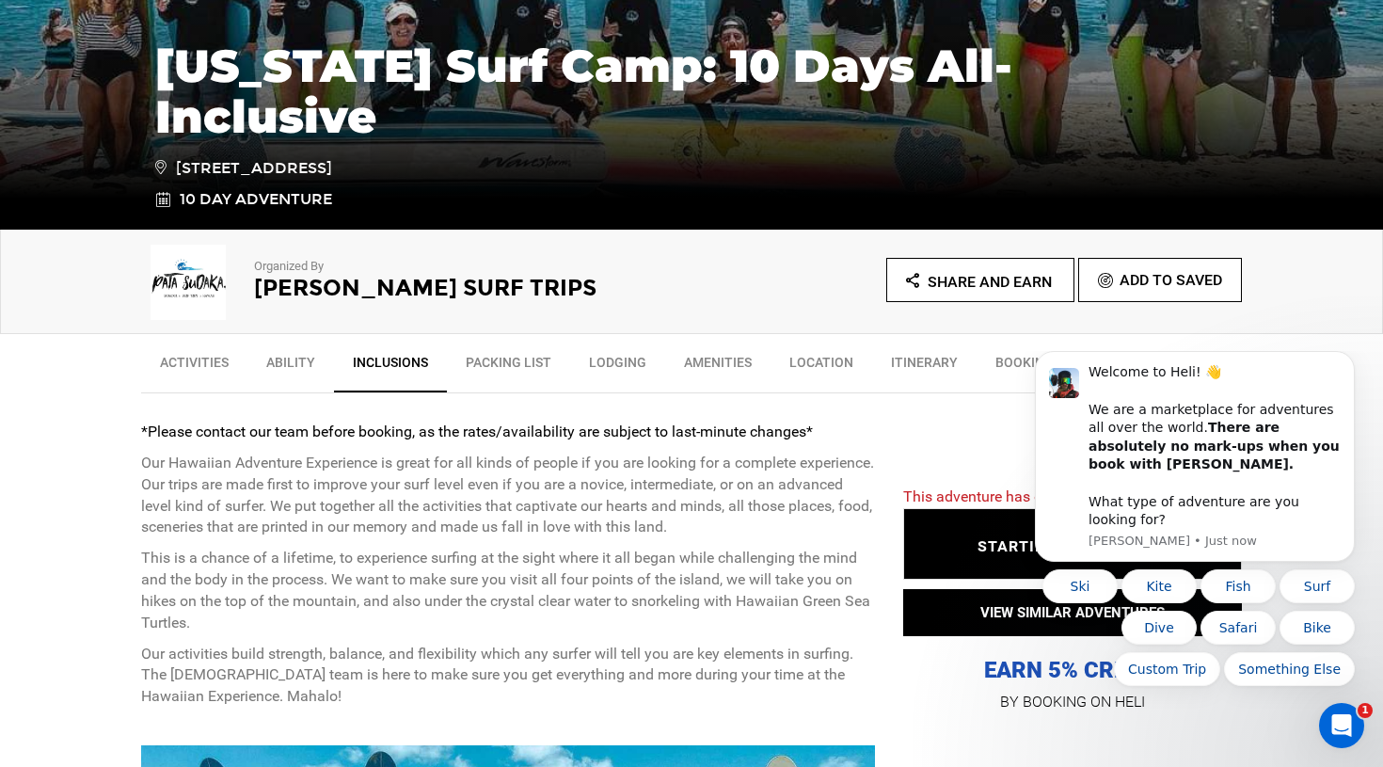
scroll to position [465, 1]
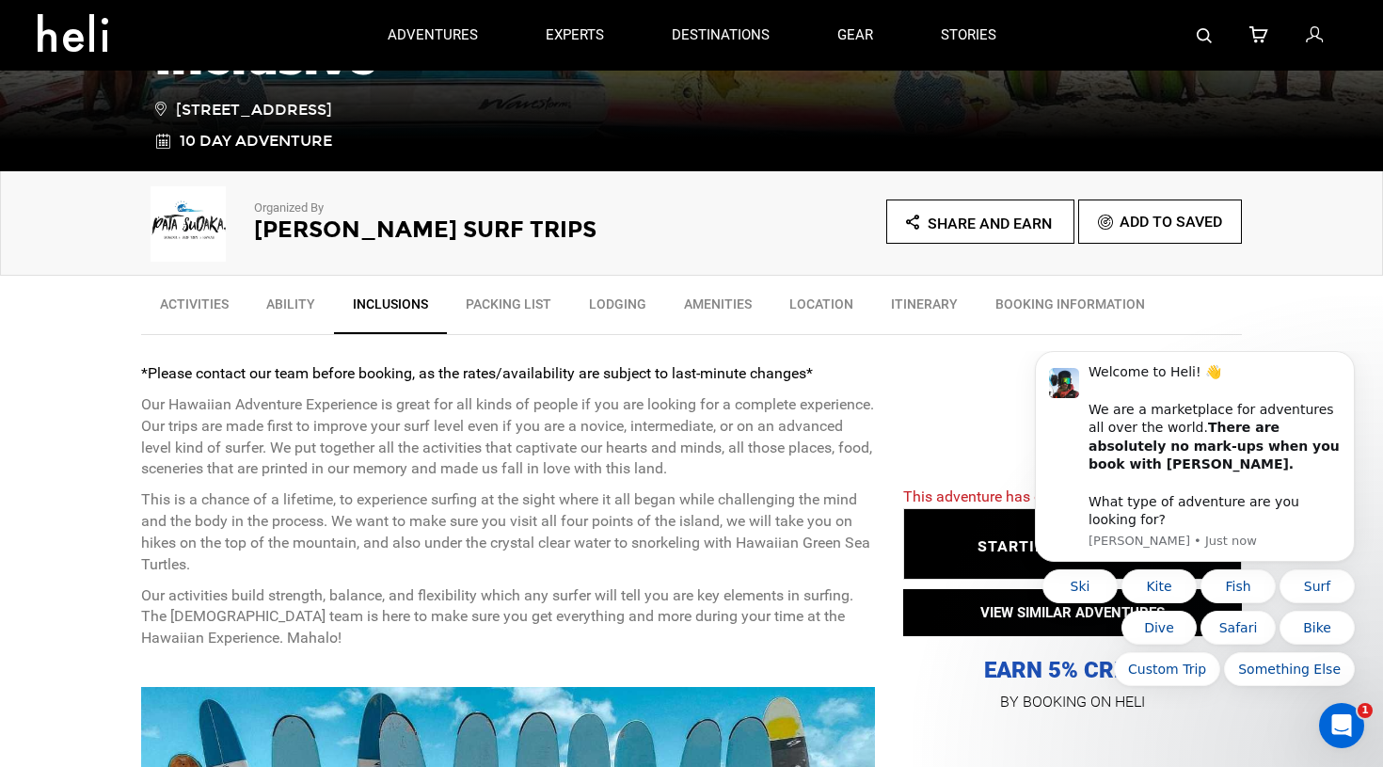
click at [1023, 292] on link "BOOKING INFORMATION" at bounding box center [1069, 308] width 187 height 47
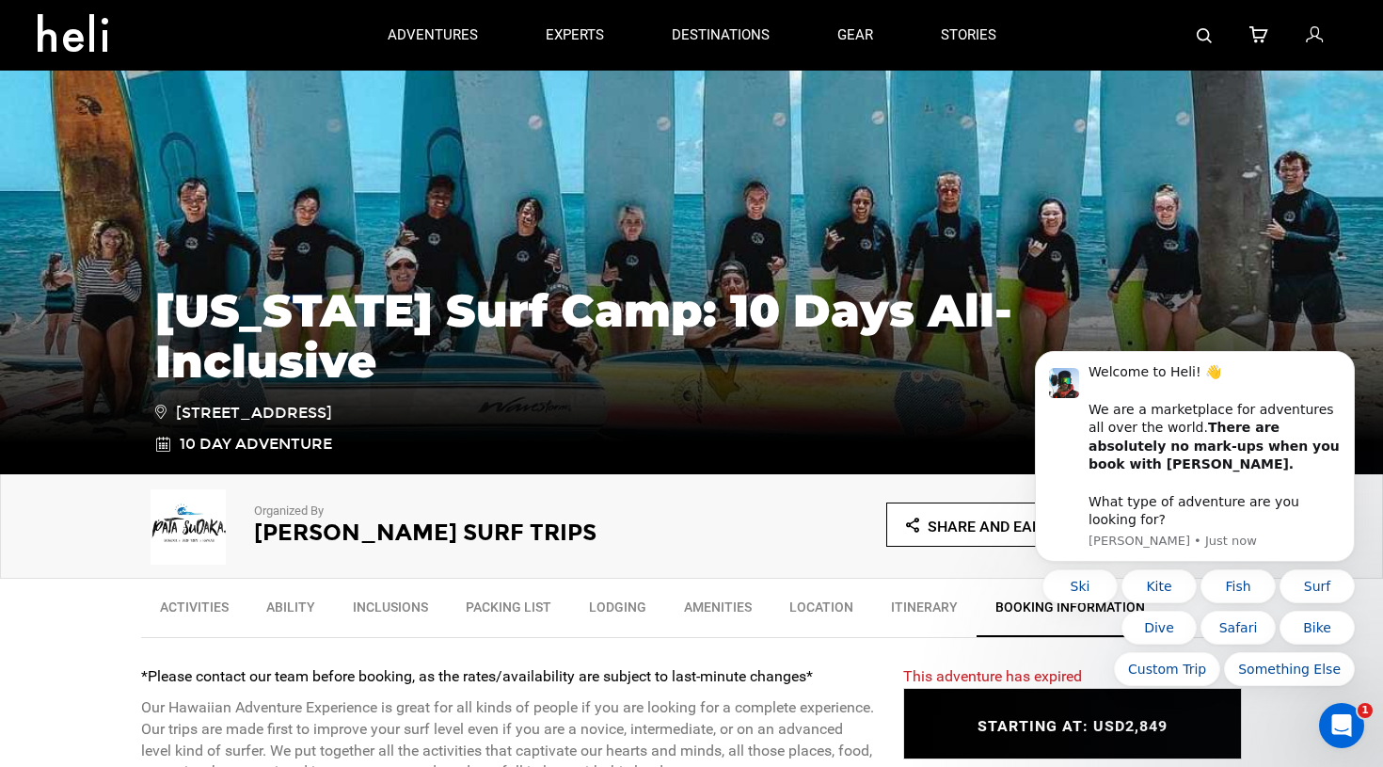
scroll to position [0, 0]
